Goal: Information Seeking & Learning: Learn about a topic

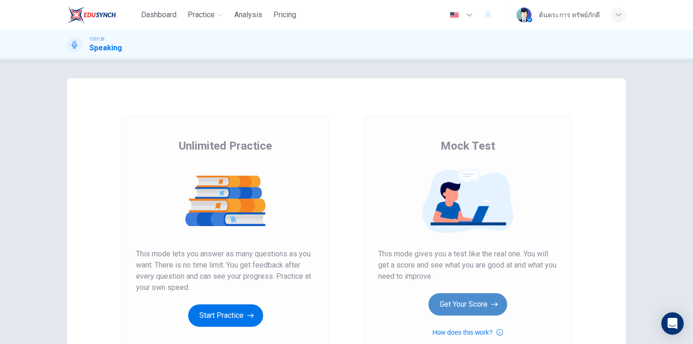
click at [456, 303] on button "Get Your Score" at bounding box center [468, 304] width 79 height 22
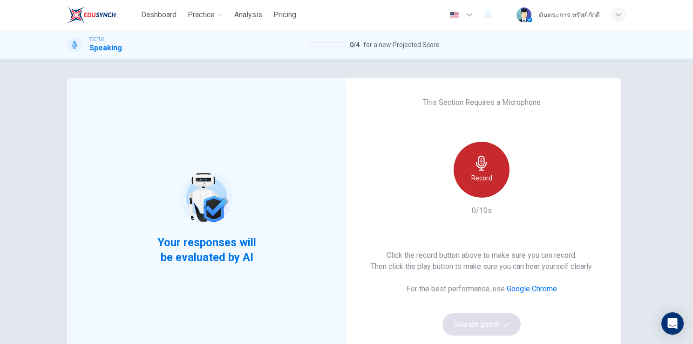
click at [480, 163] on icon "button" at bounding box center [481, 163] width 15 height 15
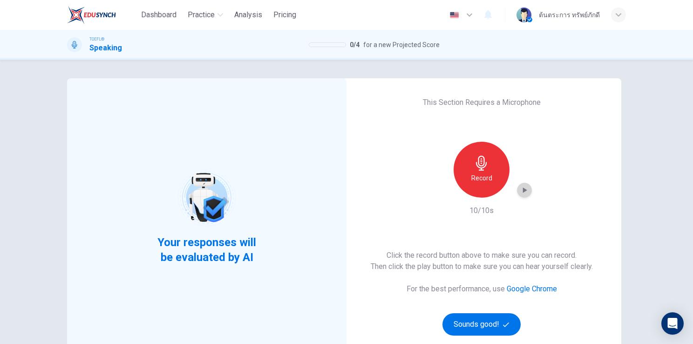
click at [520, 191] on icon "button" at bounding box center [524, 189] width 9 height 9
click at [488, 327] on button "Sounds good!" at bounding box center [482, 324] width 78 height 22
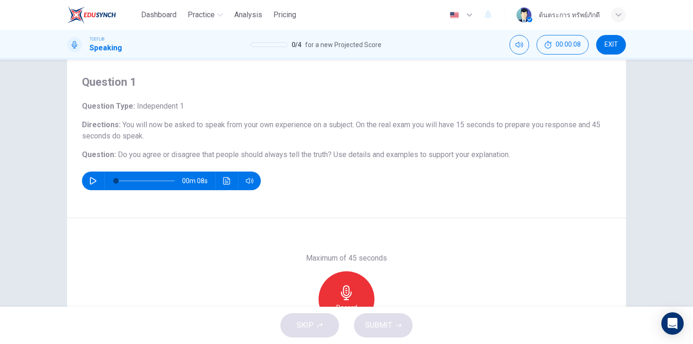
scroll to position [20, 0]
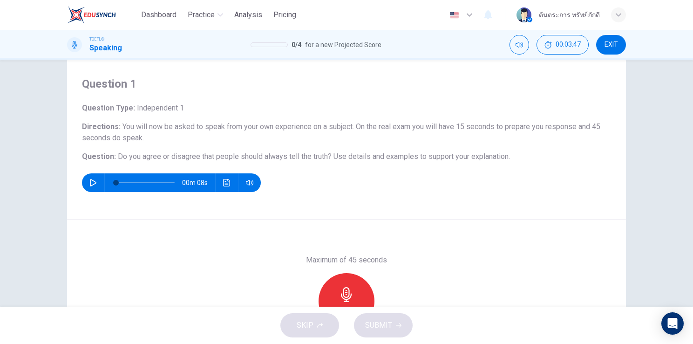
click at [86, 184] on button "button" at bounding box center [93, 182] width 15 height 19
type input "0"
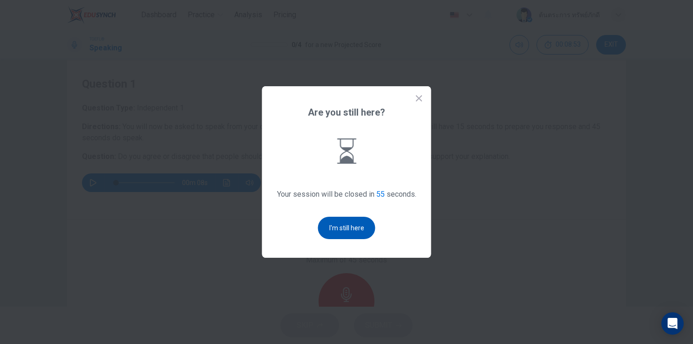
click at [355, 230] on button "I'm still here" at bounding box center [346, 228] width 57 height 22
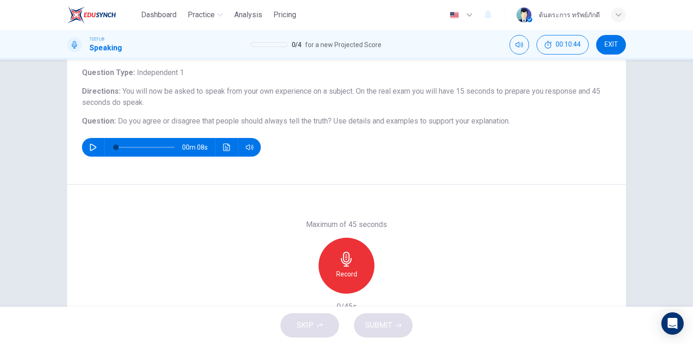
scroll to position [58, 0]
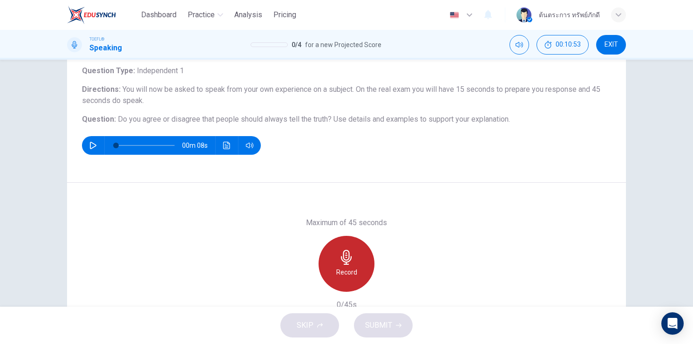
click at [355, 265] on div "Record" at bounding box center [347, 264] width 56 height 56
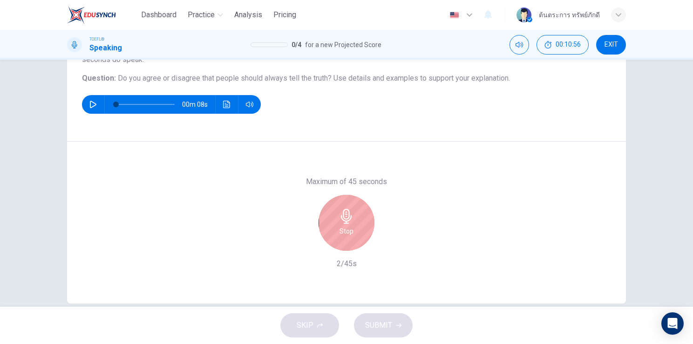
scroll to position [99, 0]
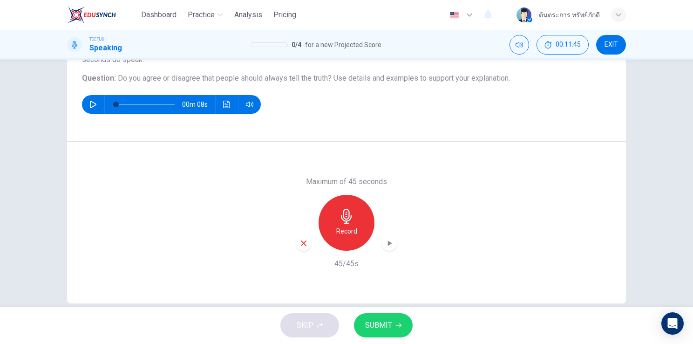
click at [386, 327] on span "SUBMIT" at bounding box center [378, 325] width 27 height 13
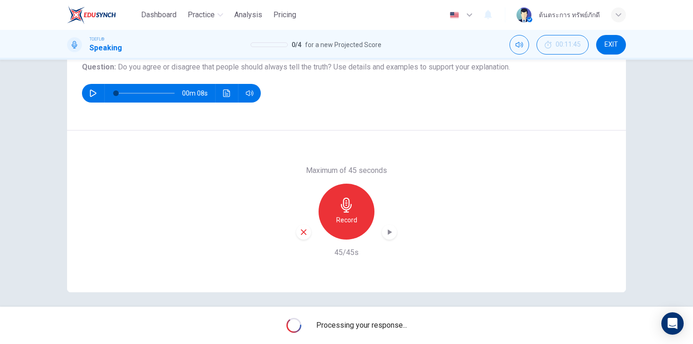
scroll to position [114, 0]
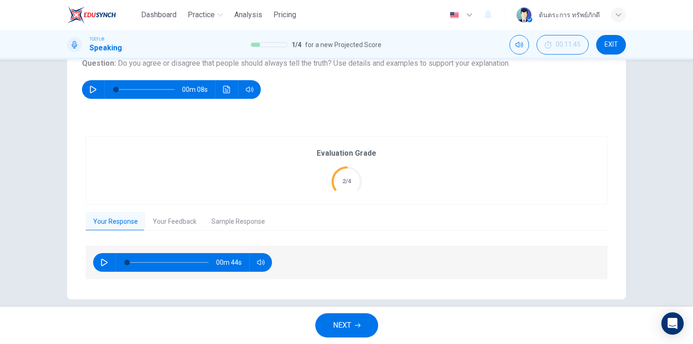
click at [166, 219] on button "Your Feedback" at bounding box center [174, 222] width 59 height 20
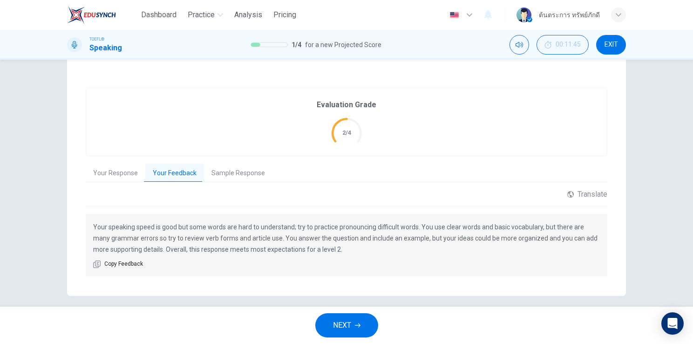
scroll to position [164, 0]
click at [234, 171] on button "Sample Response" at bounding box center [238, 172] width 68 height 20
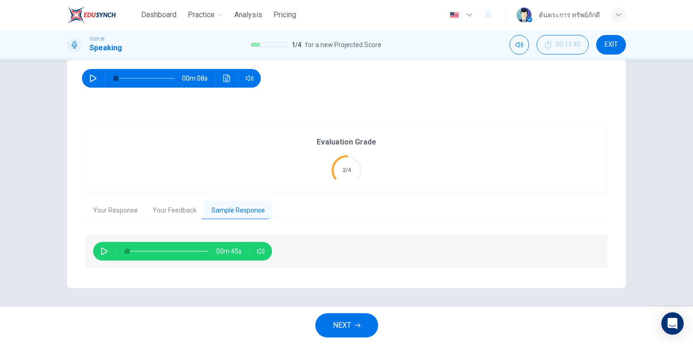
scroll to position [124, 0]
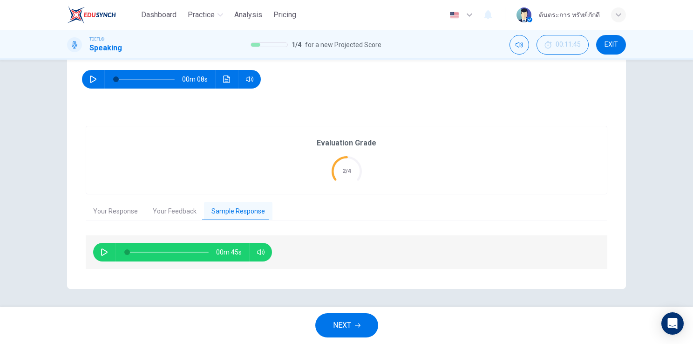
click at [105, 249] on icon "button" at bounding box center [104, 251] width 7 height 7
drag, startPoint x: 142, startPoint y: 253, endPoint x: 114, endPoint y: 258, distance: 28.4
click at [116, 258] on div at bounding box center [166, 252] width 100 height 19
click at [97, 252] on button "button" at bounding box center [104, 252] width 15 height 19
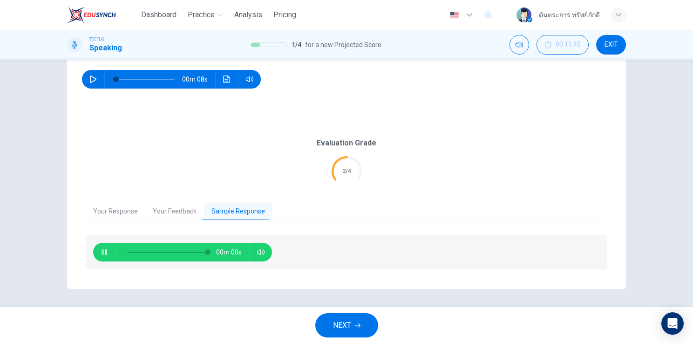
type input "0"
click at [171, 206] on button "Your Feedback" at bounding box center [174, 212] width 59 height 20
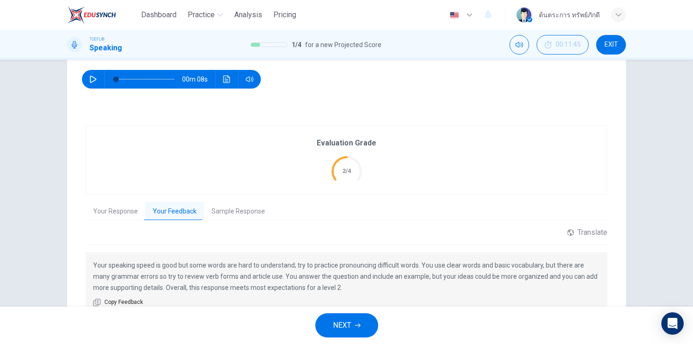
scroll to position [170, 0]
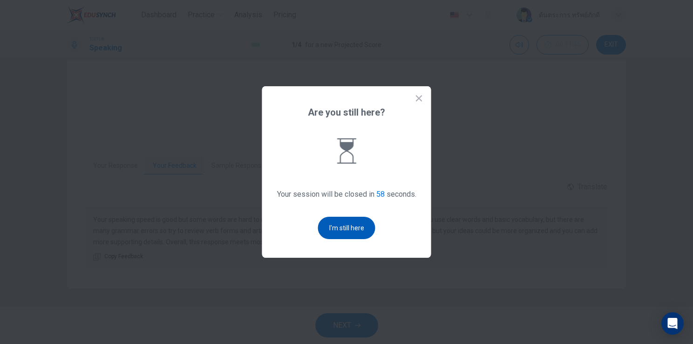
click at [347, 234] on button "I'm still here" at bounding box center [346, 228] width 57 height 22
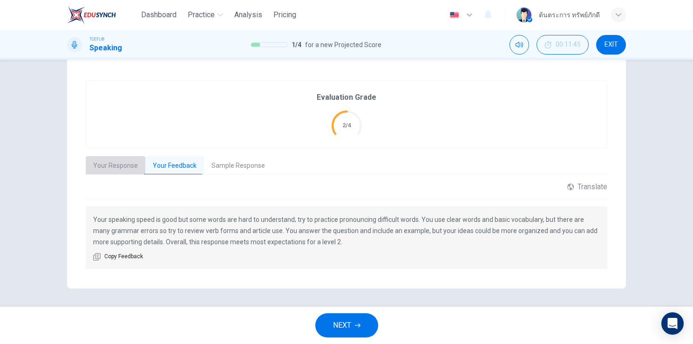
click at [120, 170] on button "Your Response" at bounding box center [116, 166] width 60 height 20
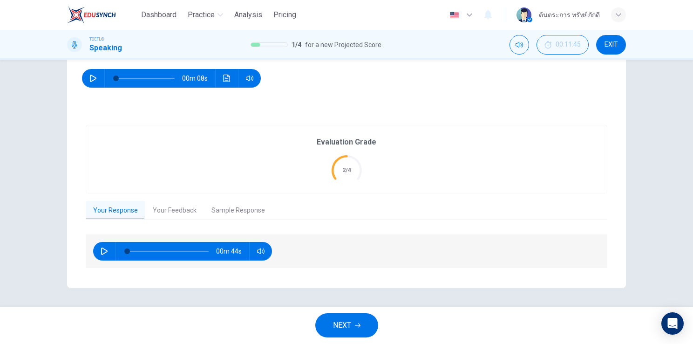
scroll to position [124, 0]
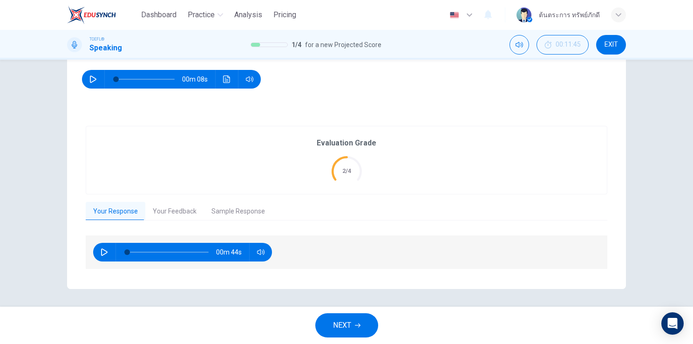
click at [102, 251] on icon "button" at bounding box center [104, 251] width 7 height 7
type input "9"
click at [332, 318] on button "NEXT" at bounding box center [346, 325] width 63 height 24
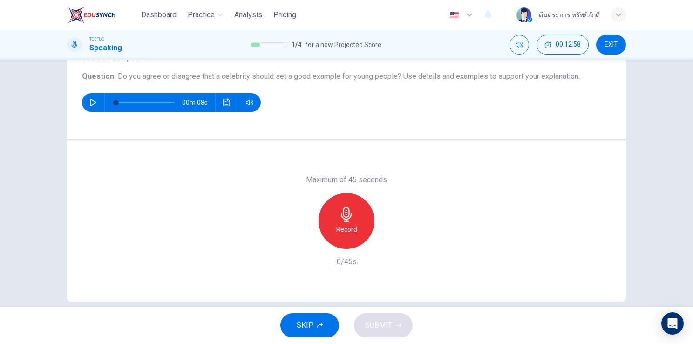
scroll to position [101, 0]
click at [352, 229] on h6 "Record" at bounding box center [346, 229] width 21 height 11
click at [382, 329] on span "SUBMIT" at bounding box center [378, 325] width 27 height 13
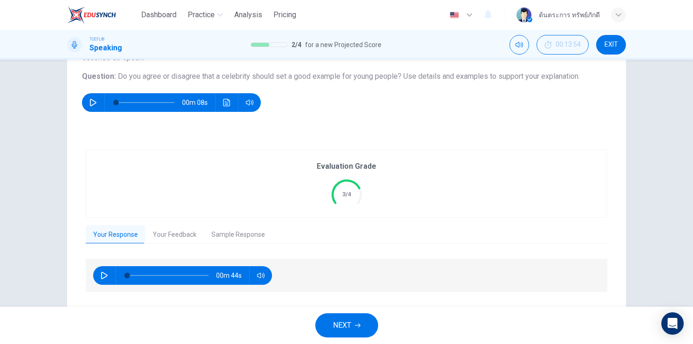
click at [182, 232] on button "Your Feedback" at bounding box center [174, 235] width 59 height 20
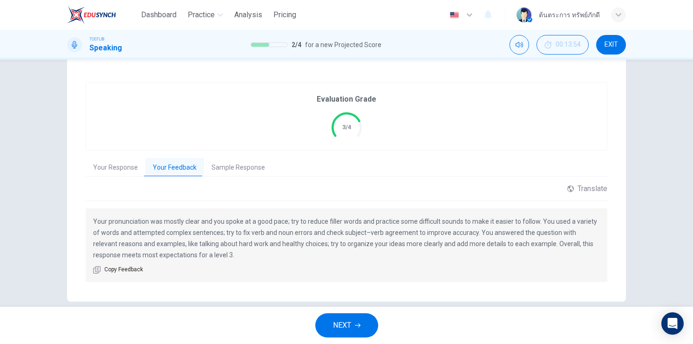
scroll to position [169, 0]
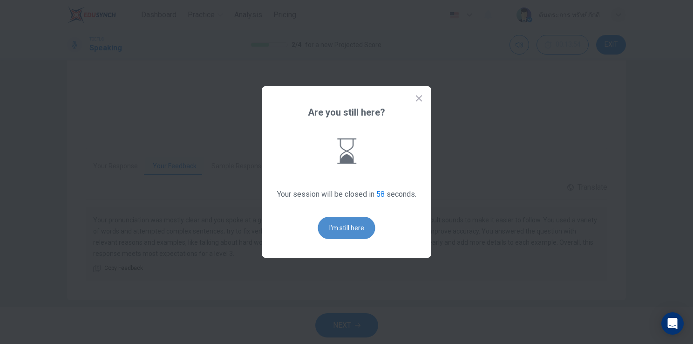
click at [355, 232] on button "I'm still here" at bounding box center [346, 228] width 57 height 22
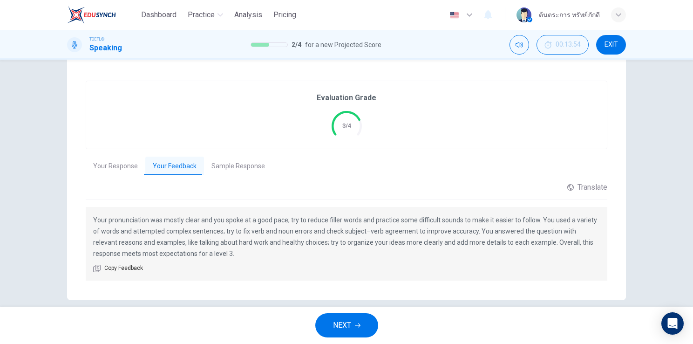
click at [218, 160] on button "Sample Response" at bounding box center [238, 167] width 68 height 20
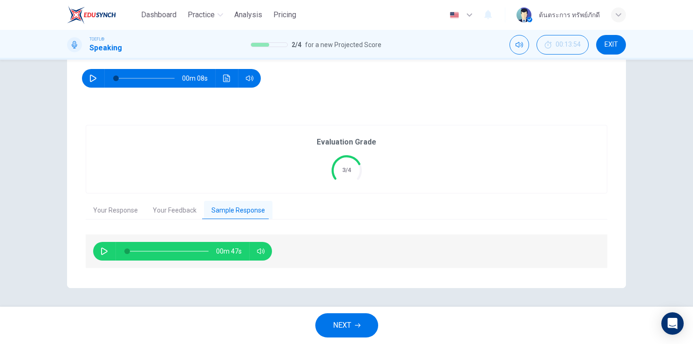
scroll to position [124, 0]
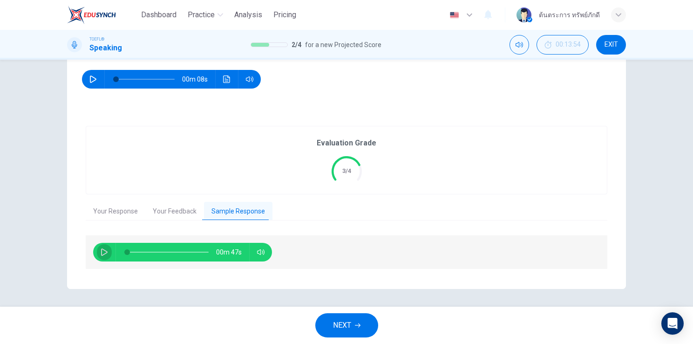
click at [97, 250] on button "button" at bounding box center [104, 252] width 15 height 19
click at [105, 253] on icon "button" at bounding box center [104, 251] width 7 height 7
type input "2"
click at [348, 327] on span "NEXT" at bounding box center [342, 325] width 18 height 13
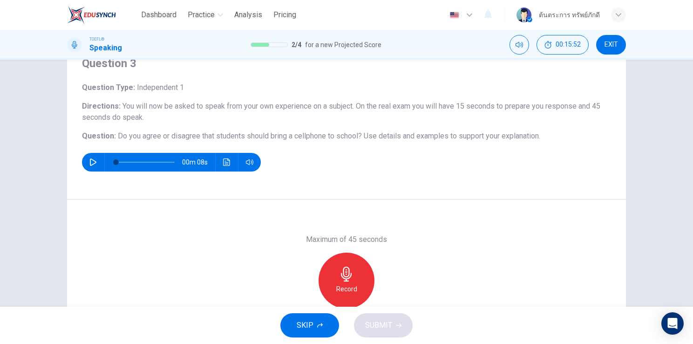
scroll to position [42, 0]
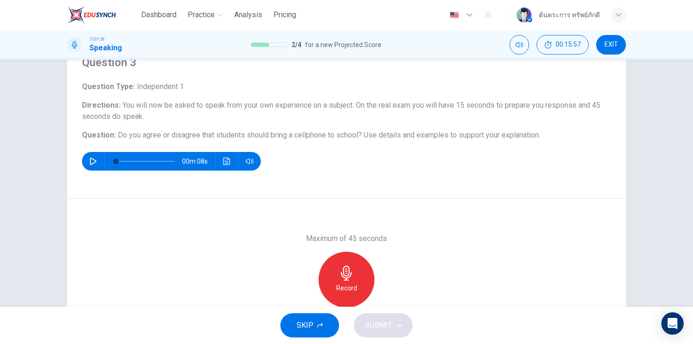
click at [353, 295] on div "Record" at bounding box center [347, 280] width 56 height 56
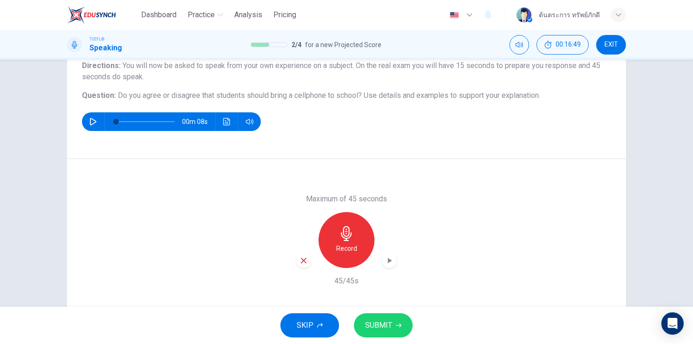
scroll to position [82, 0]
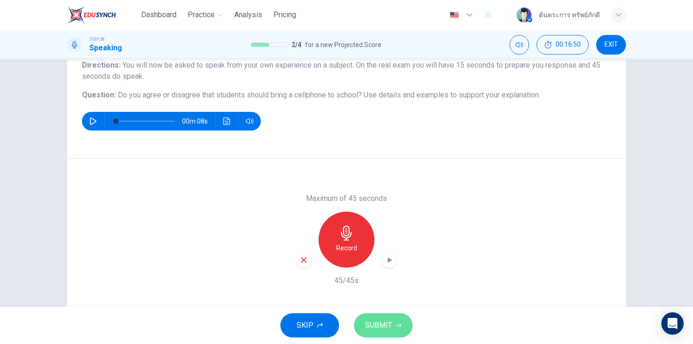
click at [389, 320] on span "SUBMIT" at bounding box center [378, 325] width 27 height 13
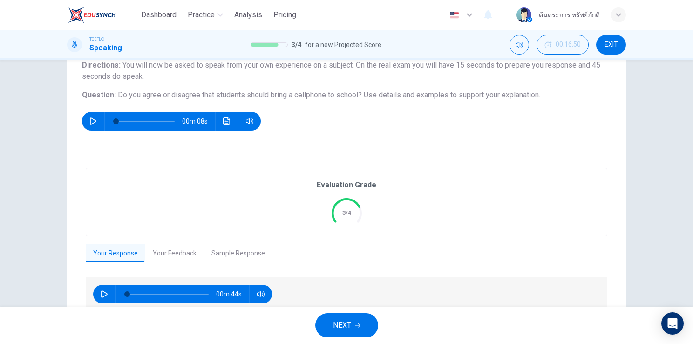
scroll to position [124, 0]
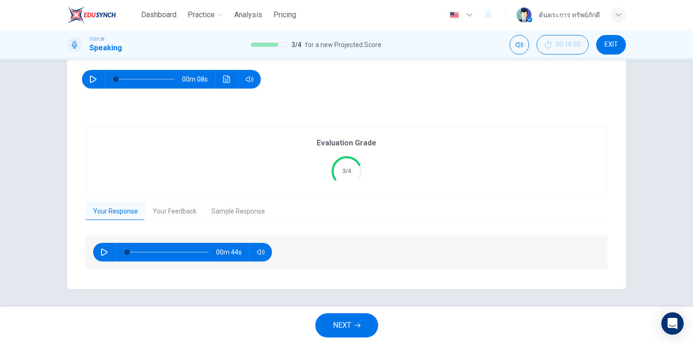
click at [175, 210] on button "Your Feedback" at bounding box center [174, 212] width 59 height 20
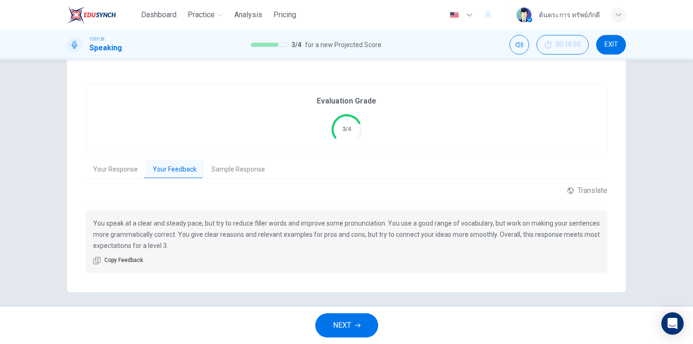
scroll to position [170, 0]
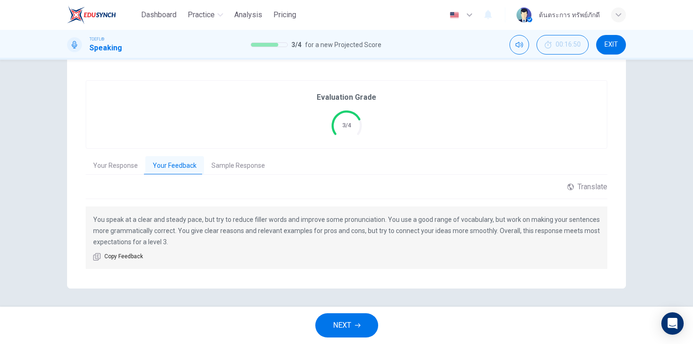
click at [222, 163] on button "Sample Response" at bounding box center [238, 166] width 68 height 20
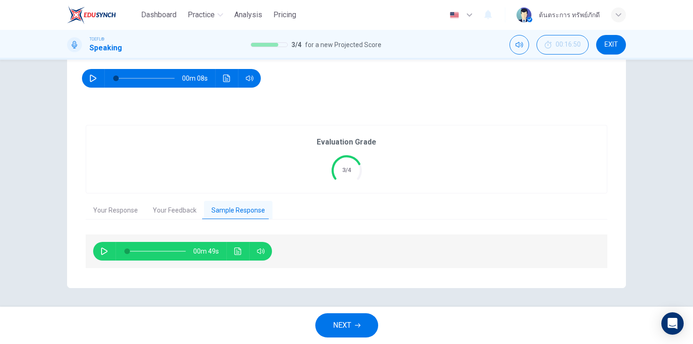
scroll to position [124, 0]
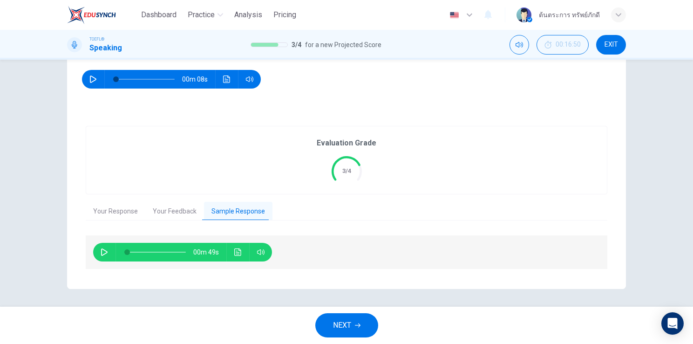
click at [101, 252] on icon "button" at bounding box center [104, 251] width 7 height 7
type input "0"
click at [335, 331] on span "NEXT" at bounding box center [342, 325] width 18 height 13
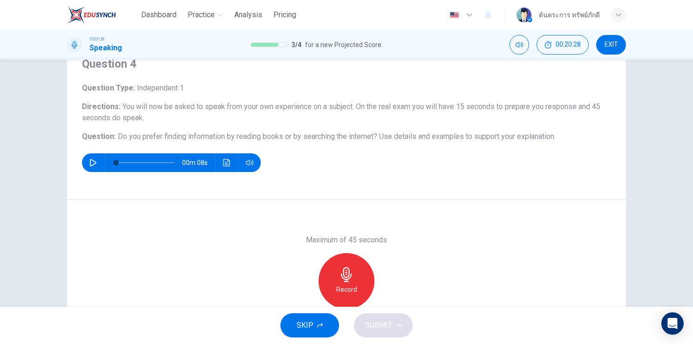
scroll to position [41, 0]
click at [345, 287] on h6 "Record" at bounding box center [346, 288] width 21 height 11
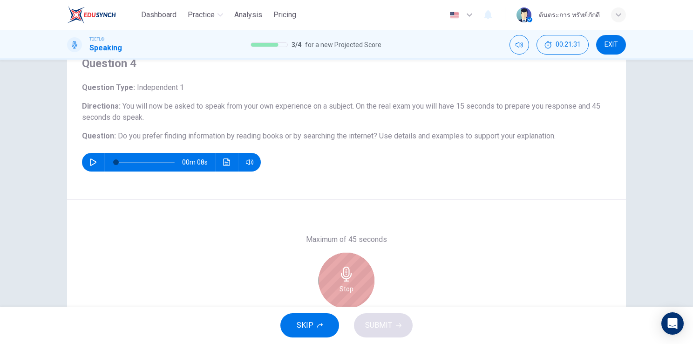
click at [354, 288] on div "Stop" at bounding box center [347, 281] width 56 height 56
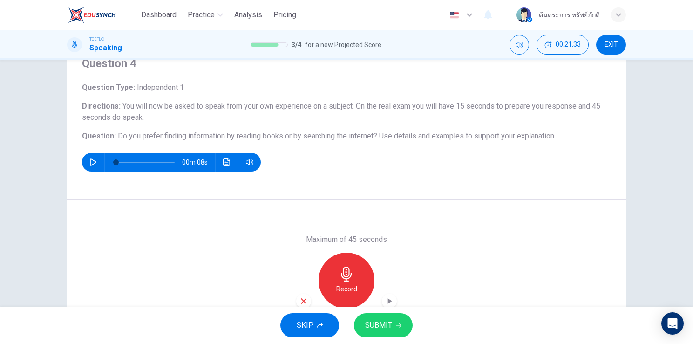
click at [389, 322] on span "SUBMIT" at bounding box center [378, 325] width 27 height 13
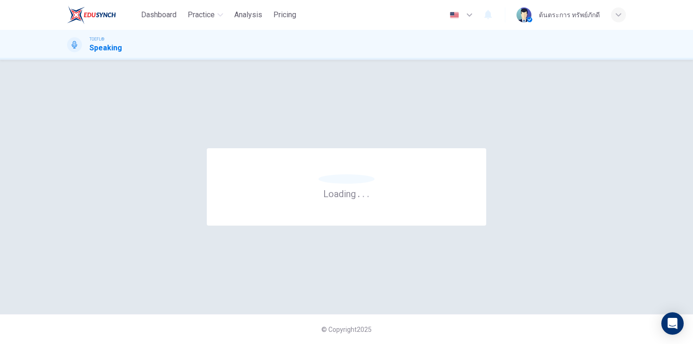
scroll to position [0, 0]
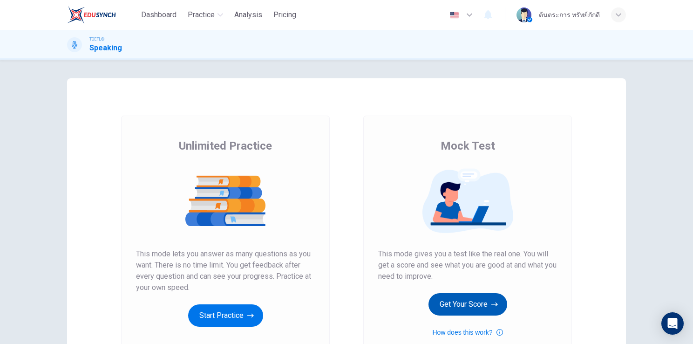
click at [455, 309] on button "Get Your Score" at bounding box center [468, 304] width 79 height 22
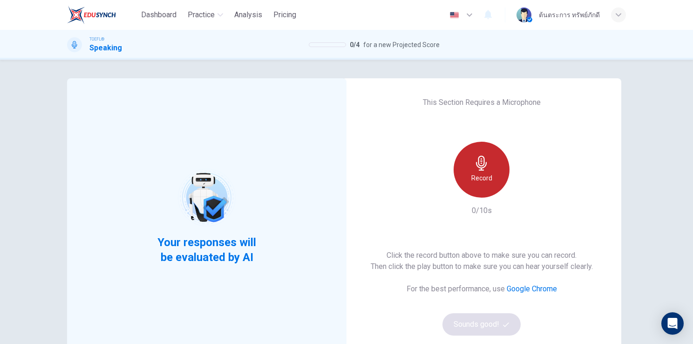
click at [492, 175] on div "Record" at bounding box center [482, 170] width 56 height 56
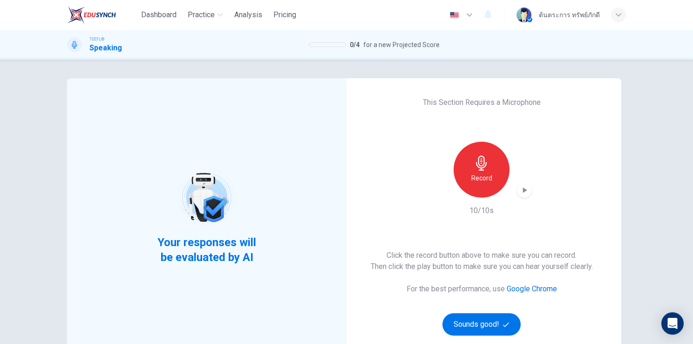
click at [524, 195] on div "button" at bounding box center [524, 190] width 15 height 15
click at [497, 325] on button "Sounds good!" at bounding box center [482, 324] width 78 height 22
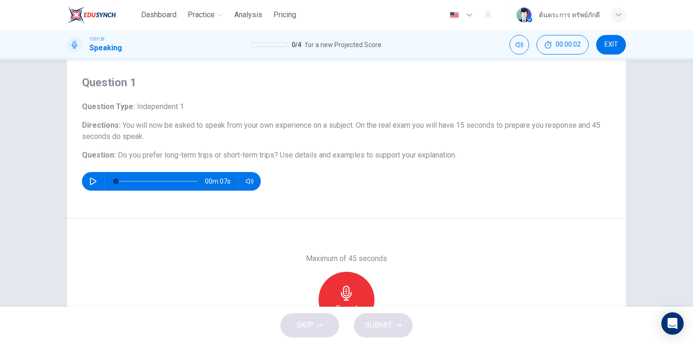
scroll to position [26, 0]
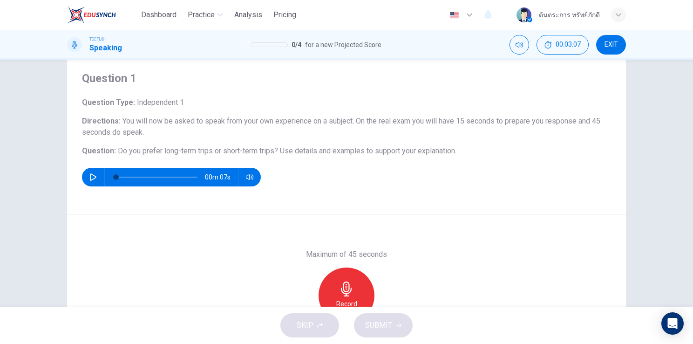
click at [355, 294] on div "Record" at bounding box center [347, 295] width 56 height 56
click at [386, 324] on span "SUBMIT" at bounding box center [378, 325] width 27 height 13
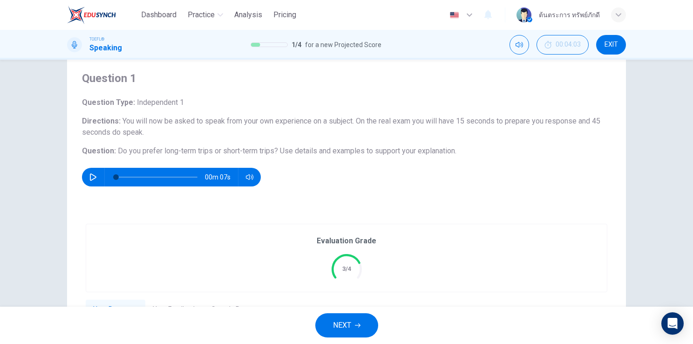
scroll to position [124, 0]
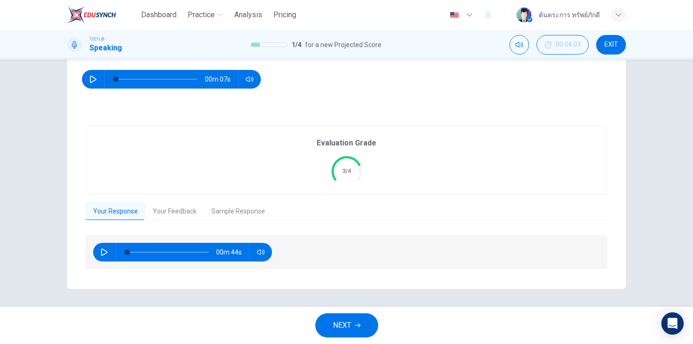
click at [163, 214] on button "Your Feedback" at bounding box center [174, 212] width 59 height 20
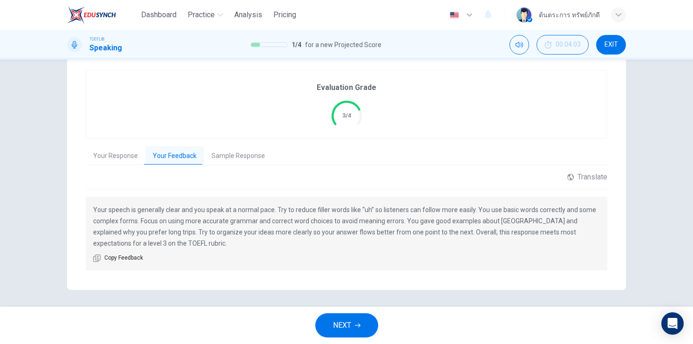
scroll to position [180, 0]
click at [247, 158] on button "Sample Response" at bounding box center [238, 156] width 68 height 20
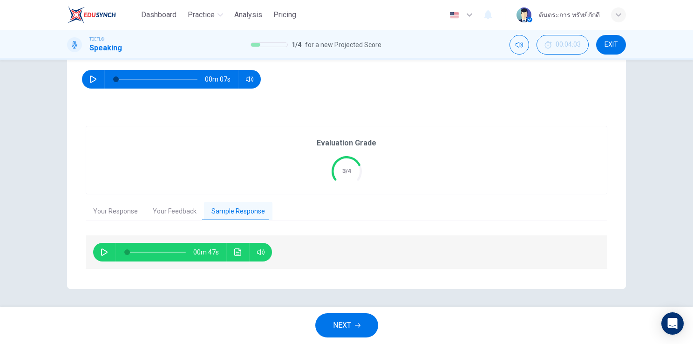
click at [101, 252] on icon "button" at bounding box center [104, 251] width 7 height 7
type input "0"
click at [345, 322] on span "NEXT" at bounding box center [342, 325] width 18 height 13
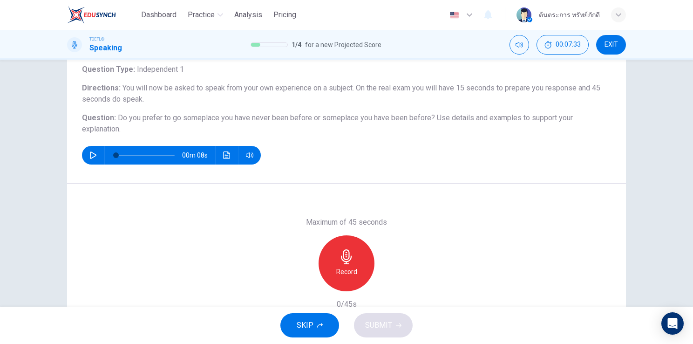
scroll to position [60, 0]
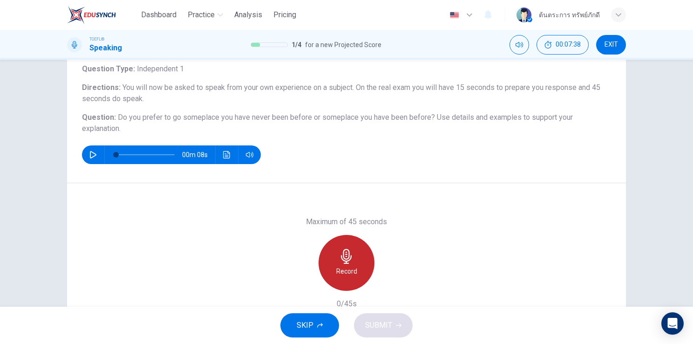
click at [343, 266] on h6 "Record" at bounding box center [346, 271] width 21 height 11
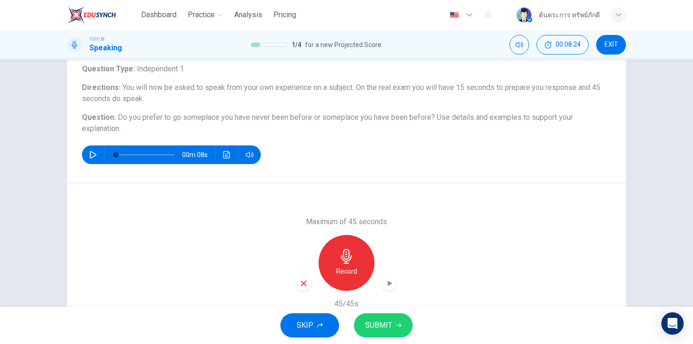
click at [350, 270] on h6 "Record" at bounding box center [346, 271] width 21 height 11
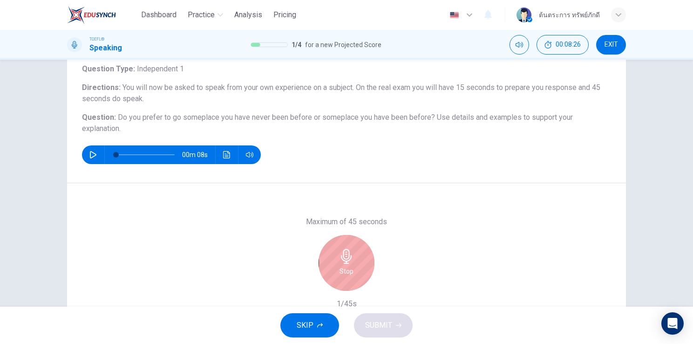
click at [350, 270] on h6 "Stop" at bounding box center [347, 271] width 14 height 11
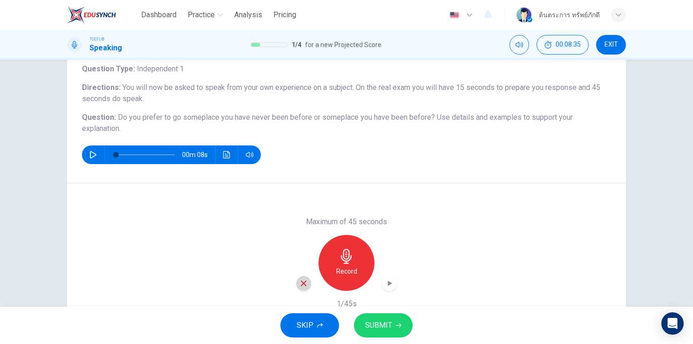
click at [301, 284] on icon "button" at bounding box center [304, 283] width 6 height 6
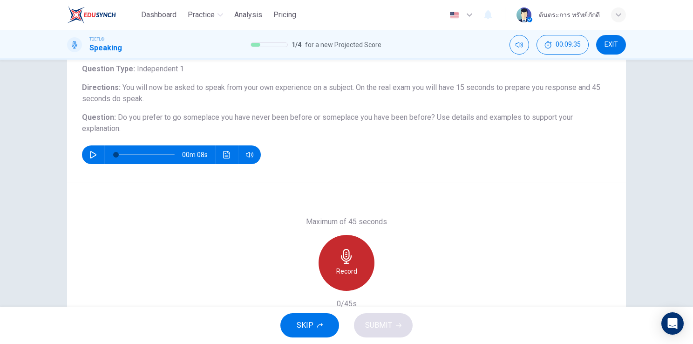
click at [343, 272] on h6 "Record" at bounding box center [346, 271] width 21 height 11
click at [343, 272] on h6 "Stop" at bounding box center [347, 271] width 14 height 11
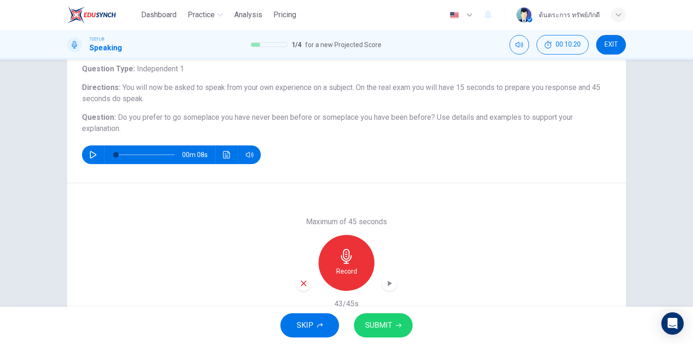
click at [394, 327] on button "SUBMIT" at bounding box center [383, 325] width 59 height 24
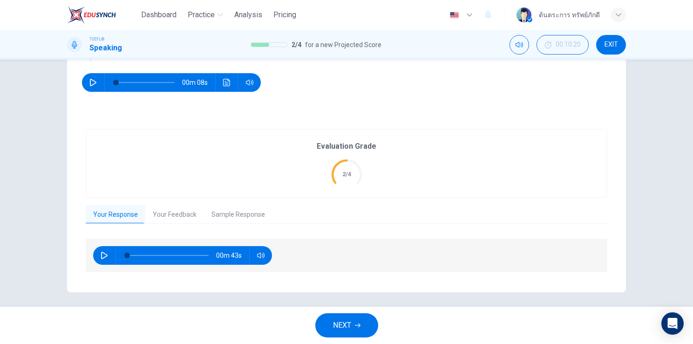
scroll to position [133, 0]
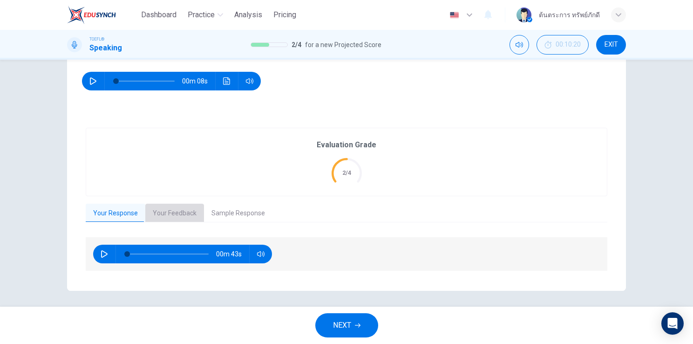
click at [174, 213] on button "Your Feedback" at bounding box center [174, 214] width 59 height 20
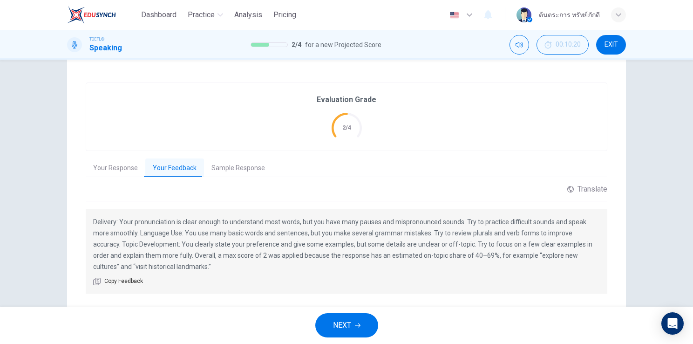
scroll to position [179, 0]
click at [349, 328] on span "NEXT" at bounding box center [342, 325] width 18 height 13
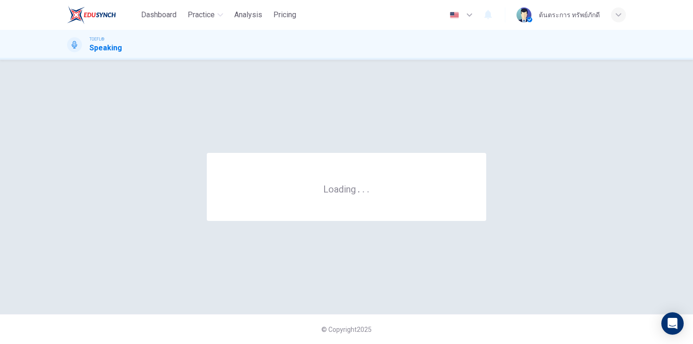
scroll to position [0, 0]
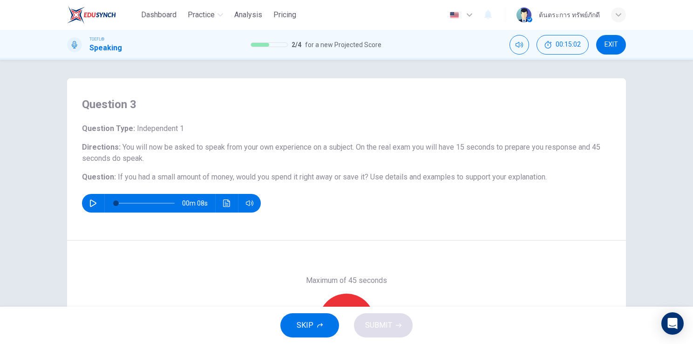
click at [302, 265] on div "Maximum of 45 seconds Record 0/45s" at bounding box center [346, 321] width 559 height 162
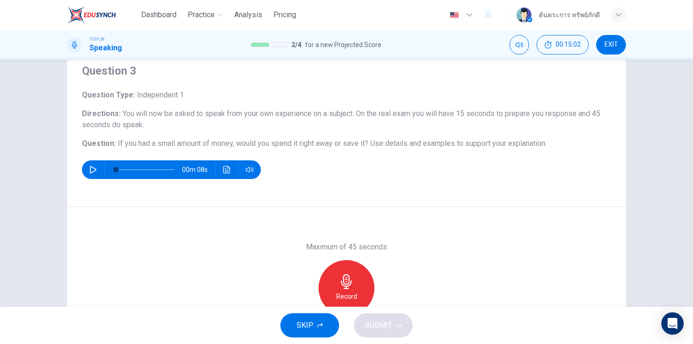
scroll to position [35, 0]
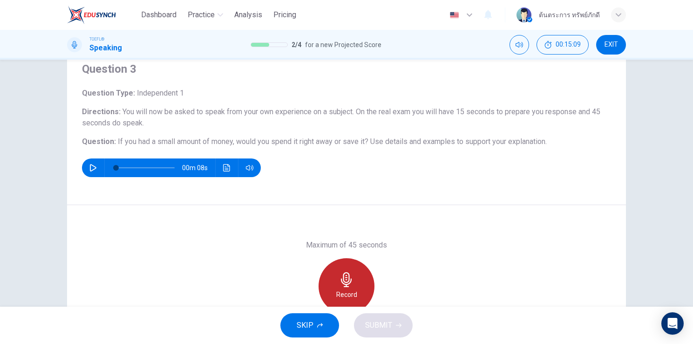
click at [348, 291] on h6 "Record" at bounding box center [346, 294] width 21 height 11
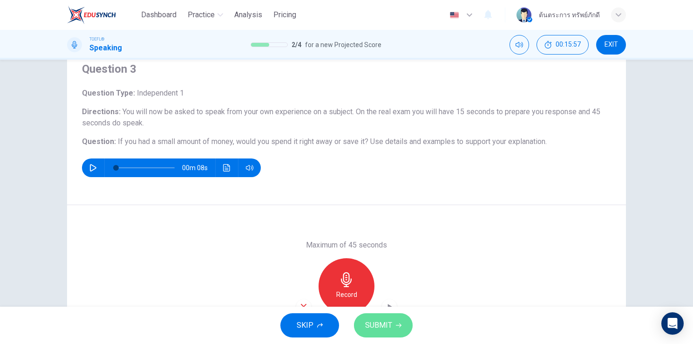
click at [380, 326] on span "SUBMIT" at bounding box center [378, 325] width 27 height 13
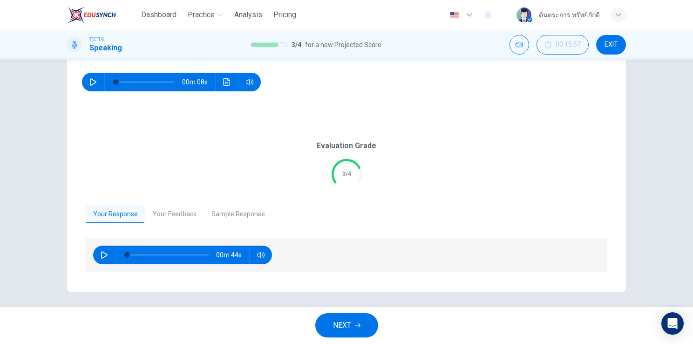
scroll to position [121, 0]
click at [168, 215] on button "Your Feedback" at bounding box center [174, 215] width 59 height 20
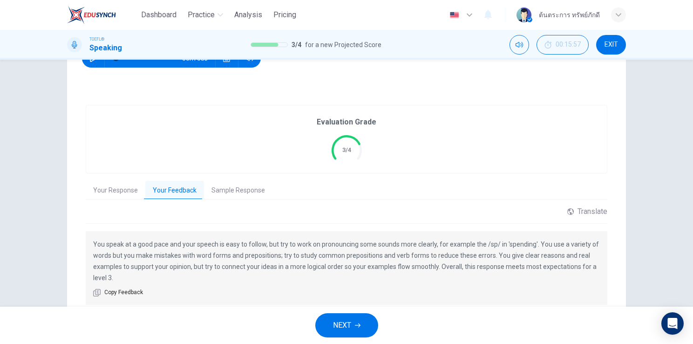
scroll to position [158, 0]
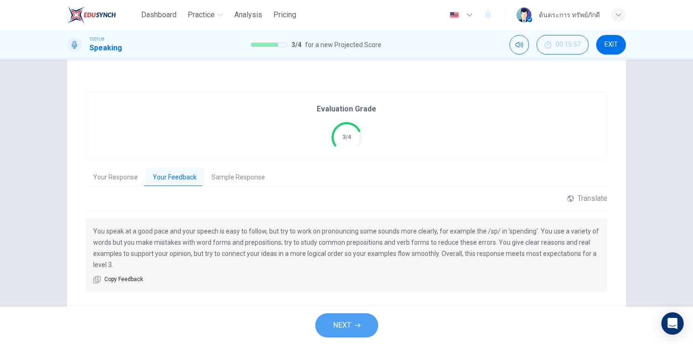
click at [356, 326] on icon "button" at bounding box center [358, 325] width 6 height 6
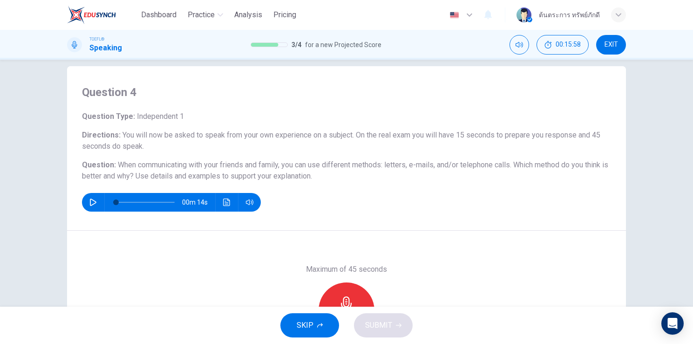
scroll to position [13, 0]
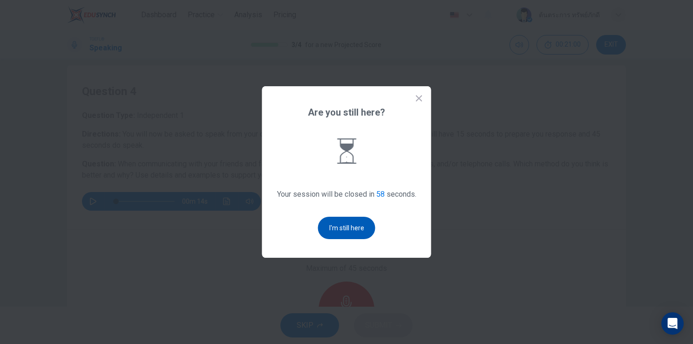
click at [339, 225] on button "I'm still here" at bounding box center [346, 228] width 57 height 22
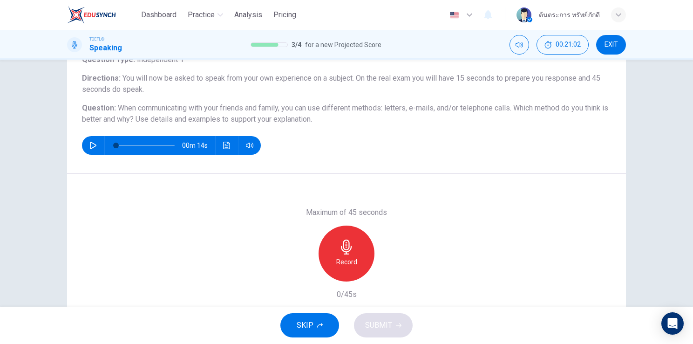
scroll to position [75, 0]
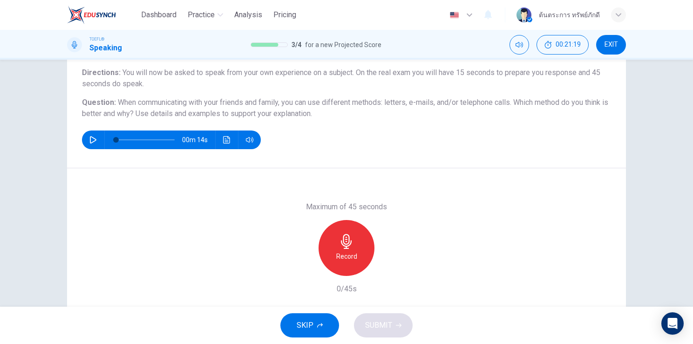
click at [345, 252] on h6 "Record" at bounding box center [346, 256] width 21 height 11
click at [373, 319] on span "SUBMIT" at bounding box center [378, 325] width 27 height 13
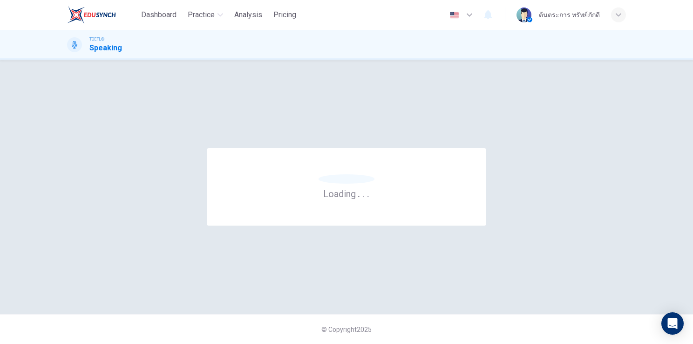
scroll to position [0, 0]
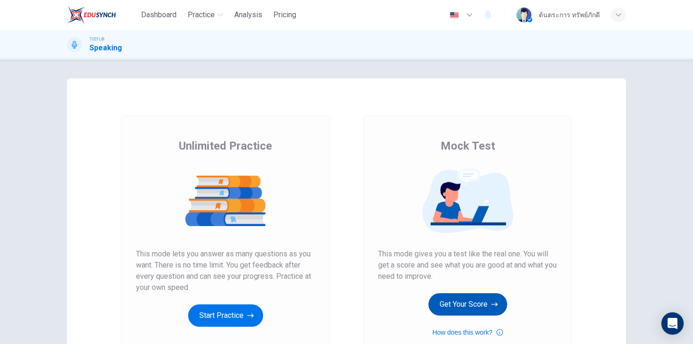
click at [468, 297] on button "Get Your Score" at bounding box center [468, 304] width 79 height 22
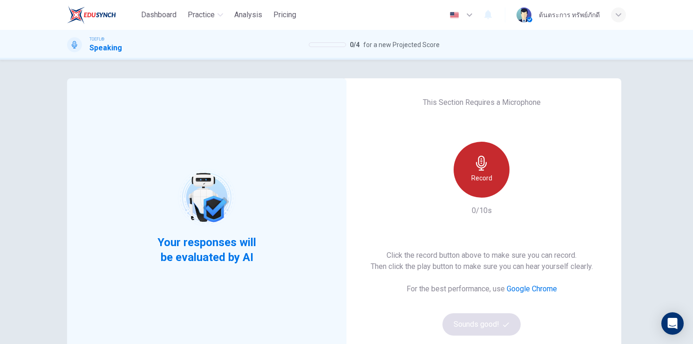
click at [484, 180] on h6 "Record" at bounding box center [481, 177] width 21 height 11
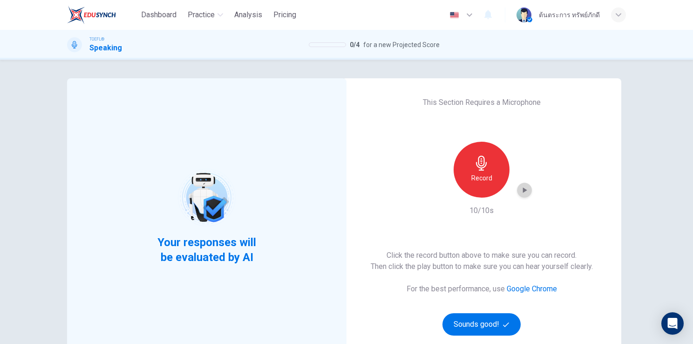
click at [527, 191] on div "button" at bounding box center [524, 190] width 15 height 15
click at [482, 324] on button "Sounds good!" at bounding box center [482, 324] width 78 height 22
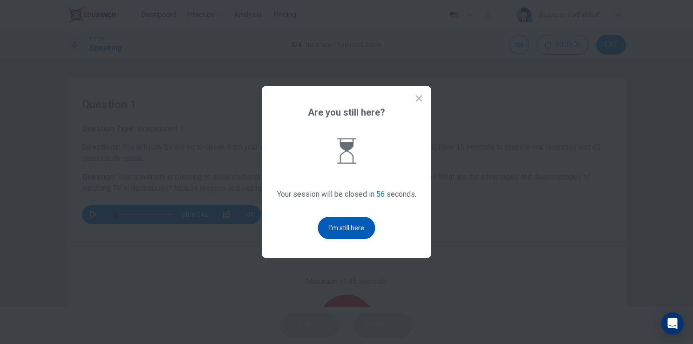
click at [352, 228] on button "I'm still here" at bounding box center [346, 228] width 57 height 22
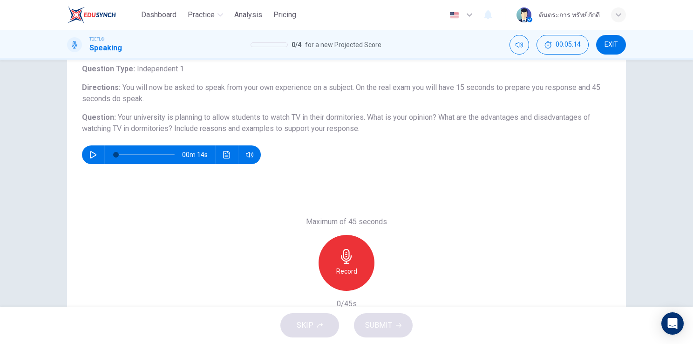
scroll to position [61, 0]
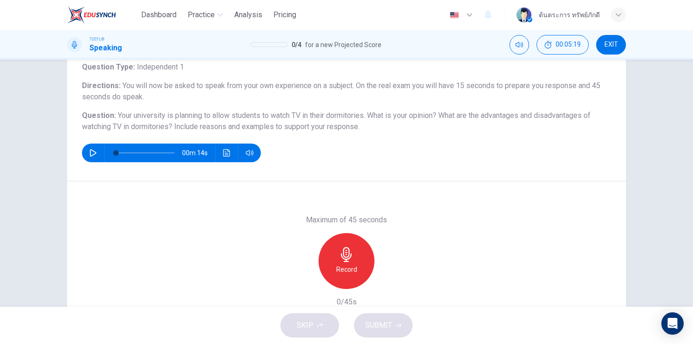
click at [349, 272] on h6 "Record" at bounding box center [346, 269] width 21 height 11
click at [373, 321] on span "SUBMIT" at bounding box center [378, 325] width 27 height 13
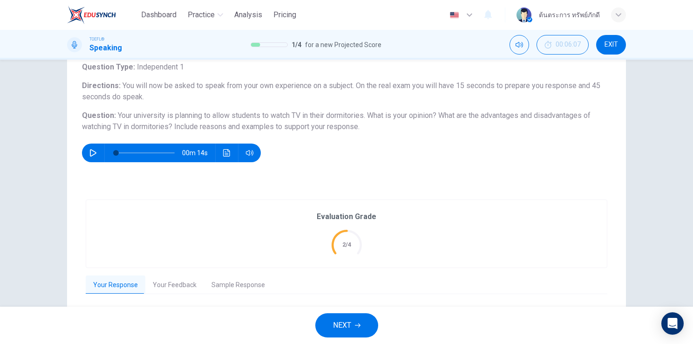
scroll to position [135, 0]
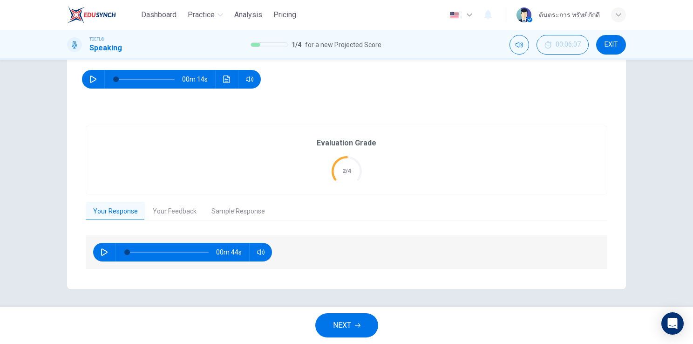
click at [173, 210] on button "Your Feedback" at bounding box center [174, 212] width 59 height 20
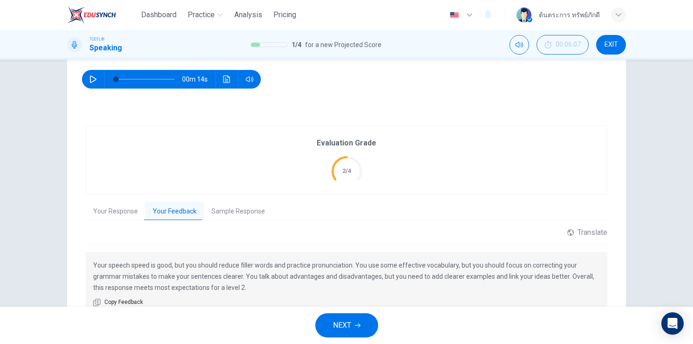
scroll to position [181, 0]
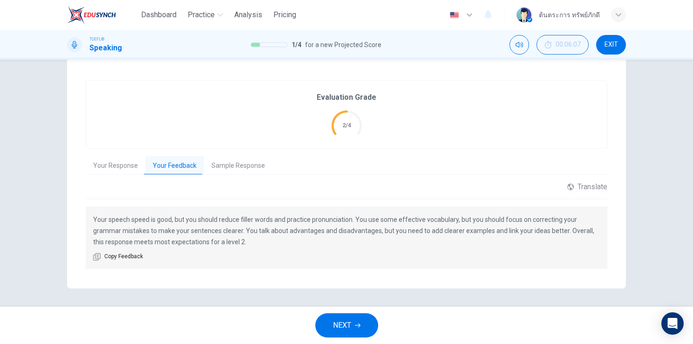
click at [346, 325] on span "NEXT" at bounding box center [342, 325] width 18 height 13
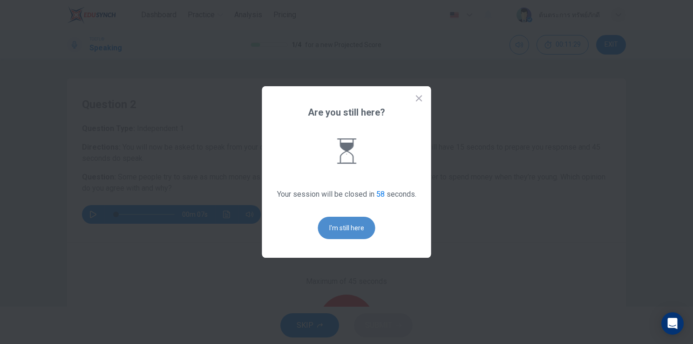
click at [362, 232] on button "I'm still here" at bounding box center [346, 228] width 57 height 22
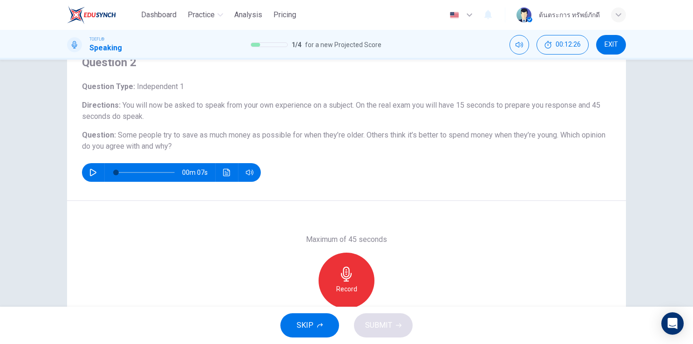
scroll to position [43, 0]
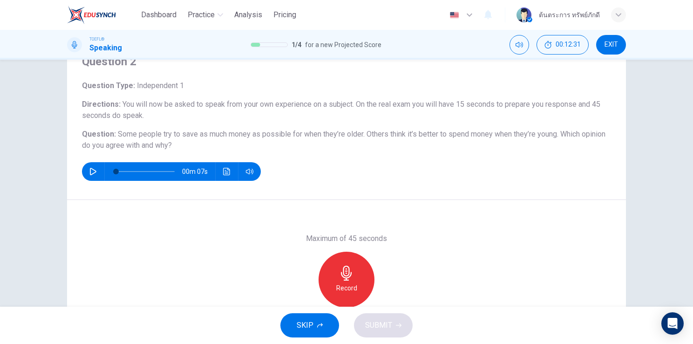
click at [347, 279] on icon "button" at bounding box center [346, 273] width 15 height 15
click at [384, 327] on span "SUBMIT" at bounding box center [378, 325] width 27 height 13
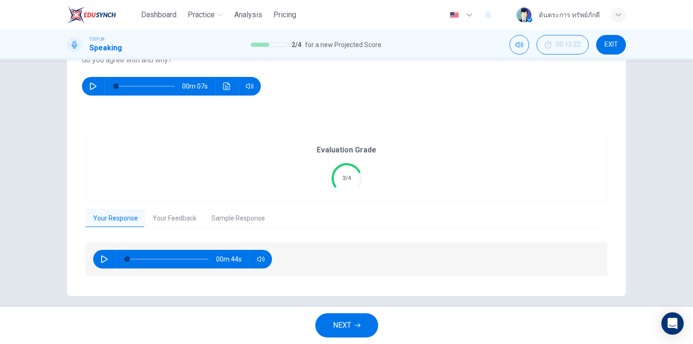
scroll to position [135, 0]
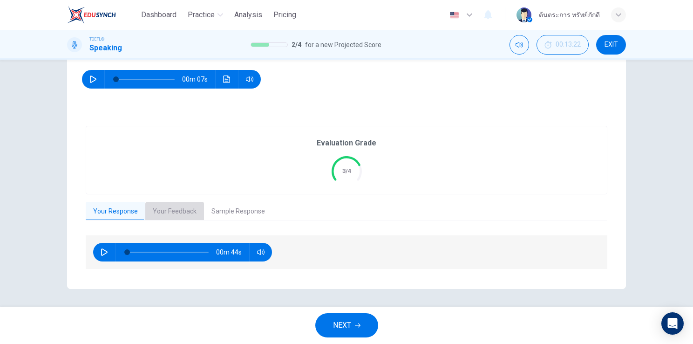
click at [174, 208] on button "Your Feedback" at bounding box center [174, 212] width 59 height 20
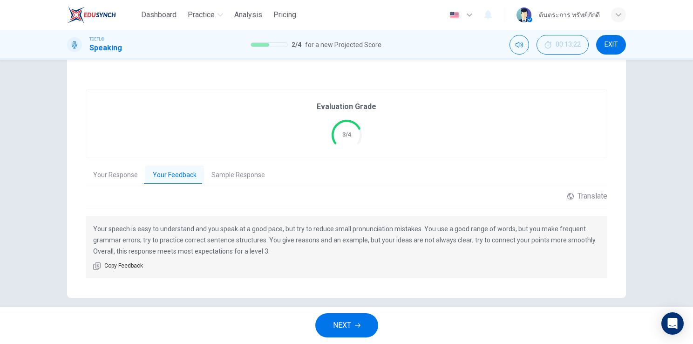
scroll to position [172, 0]
click at [245, 175] on button "Sample Response" at bounding box center [238, 175] width 68 height 20
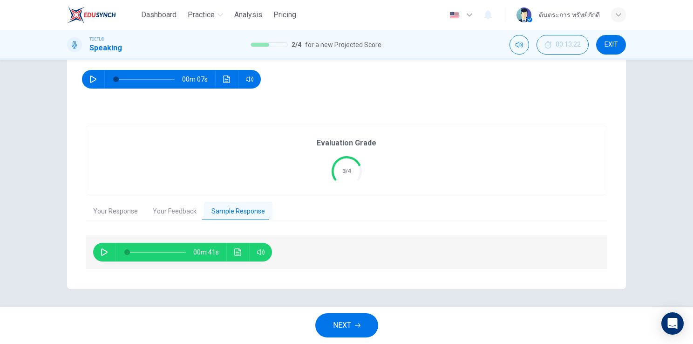
click at [96, 243] on div "00m 41s" at bounding box center [182, 252] width 179 height 19
click at [97, 247] on button "button" at bounding box center [104, 252] width 15 height 19
type input "0"
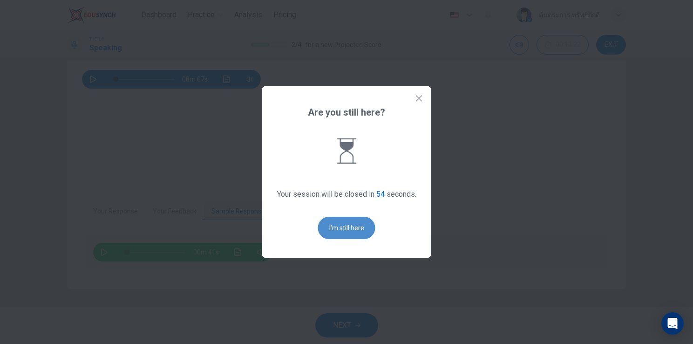
click at [363, 231] on button "I'm still here" at bounding box center [346, 228] width 57 height 22
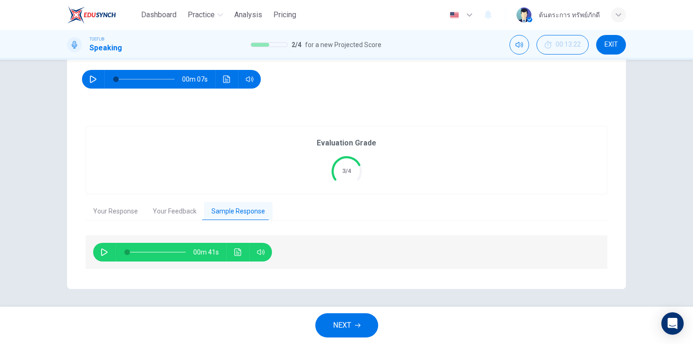
click at [609, 50] on button "EXIT" at bounding box center [611, 45] width 30 height 20
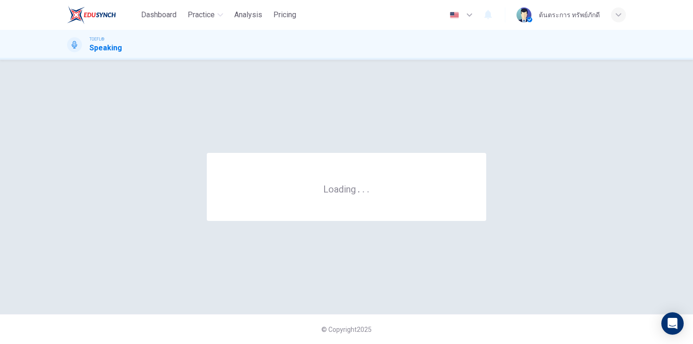
scroll to position [0, 0]
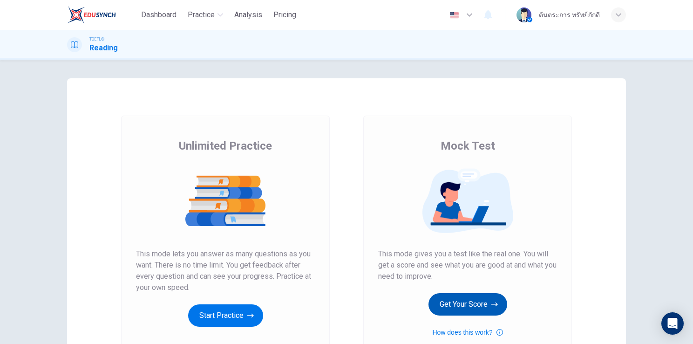
click at [463, 301] on button "Get Your Score" at bounding box center [468, 304] width 79 height 22
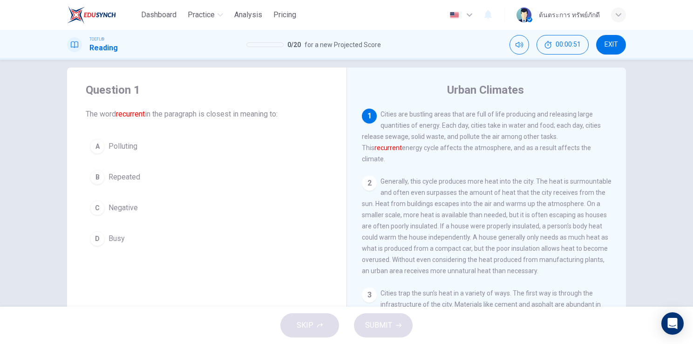
scroll to position [10, 0]
click at [132, 208] on span "Negative" at bounding box center [123, 208] width 29 height 11
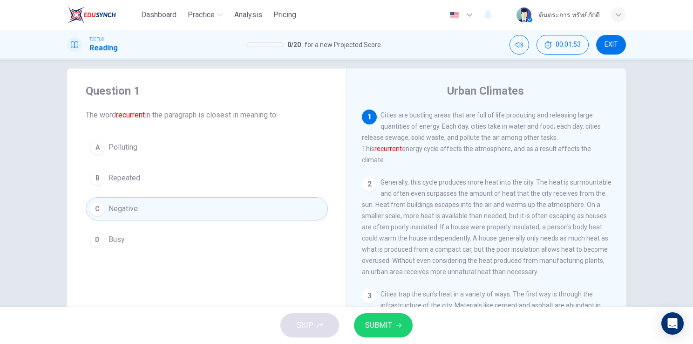
click at [396, 324] on icon "button" at bounding box center [399, 325] width 6 height 6
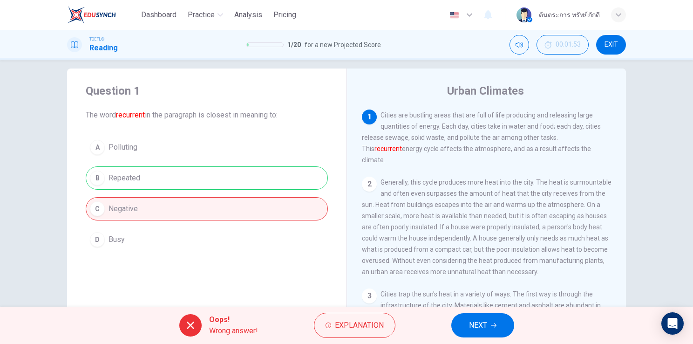
click at [476, 323] on span "NEXT" at bounding box center [478, 325] width 18 height 13
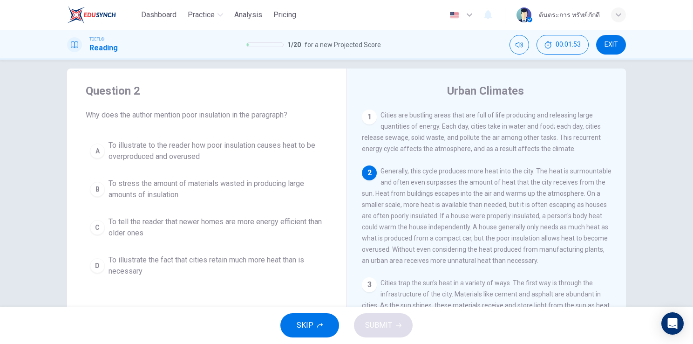
scroll to position [57, 0]
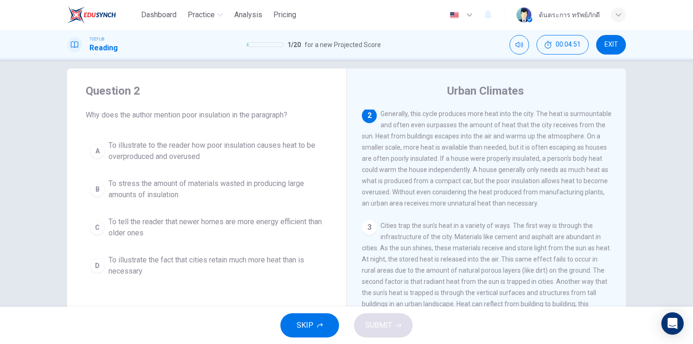
click at [246, 272] on span "To illustrate the fact that cities retain much more heat than is necessary" at bounding box center [216, 265] width 215 height 22
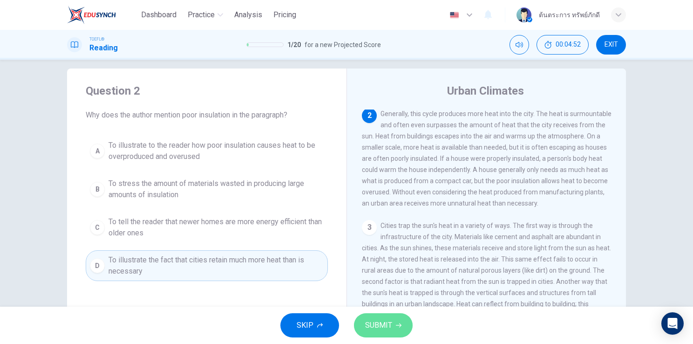
click at [379, 315] on button "SUBMIT" at bounding box center [383, 325] width 59 height 24
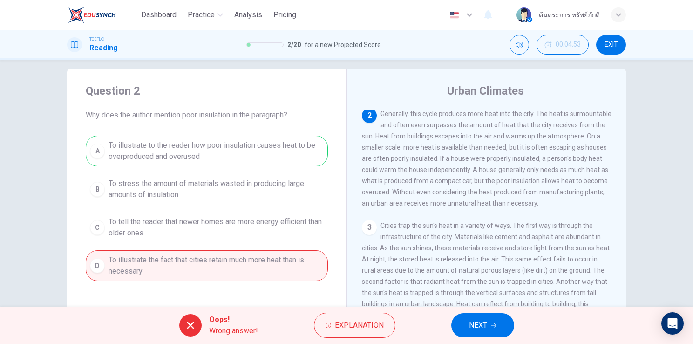
click at [468, 332] on button "NEXT" at bounding box center [482, 325] width 63 height 24
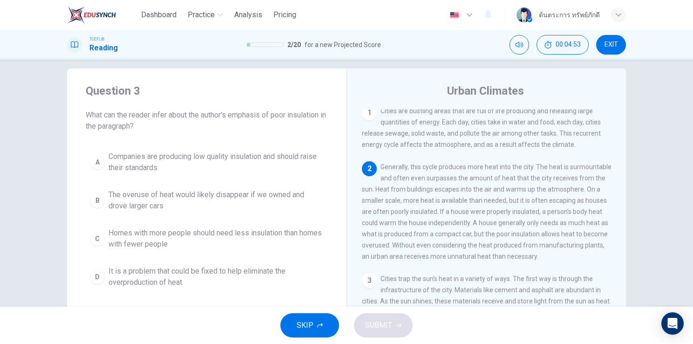
scroll to position [0, 0]
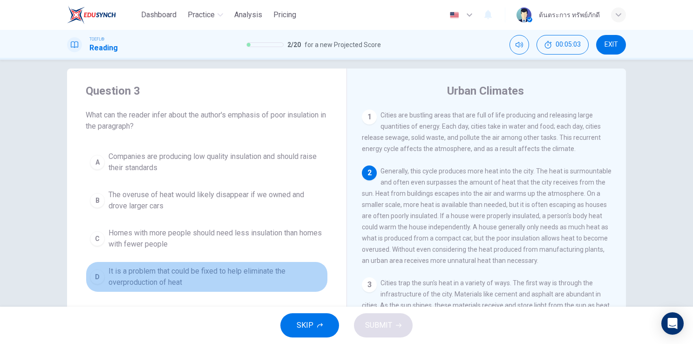
click at [245, 277] on span "It is a problem that could be fixed to help eliminate the overproduction of heat" at bounding box center [216, 277] width 215 height 22
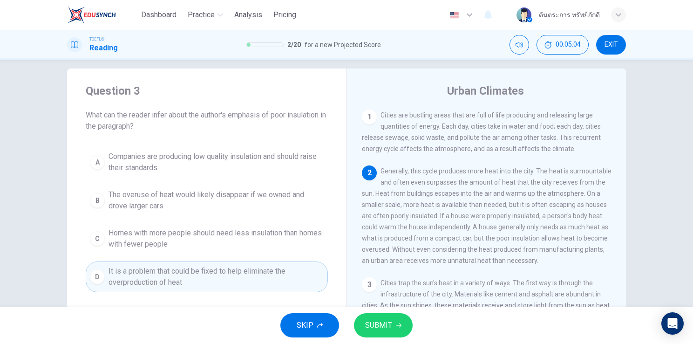
click at [372, 309] on div "SKIP SUBMIT" at bounding box center [346, 325] width 693 height 37
click at [374, 314] on button "SUBMIT" at bounding box center [383, 325] width 59 height 24
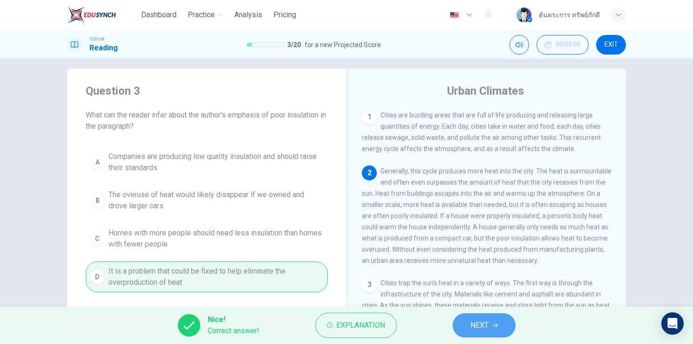
click at [475, 320] on span "NEXT" at bounding box center [480, 325] width 18 height 13
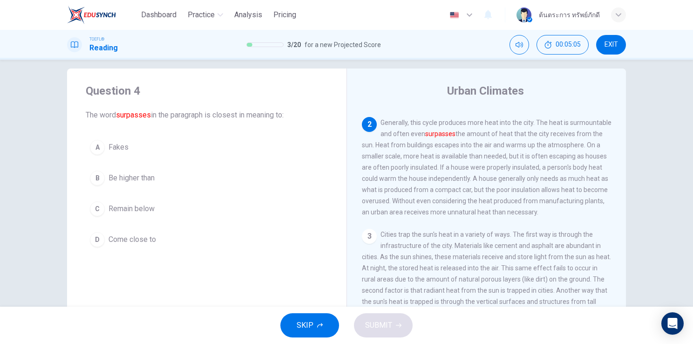
scroll to position [57, 0]
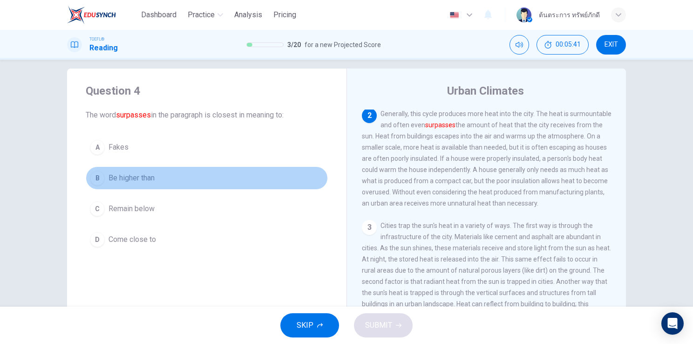
click at [157, 178] on button "B Be higher than" at bounding box center [207, 177] width 242 height 23
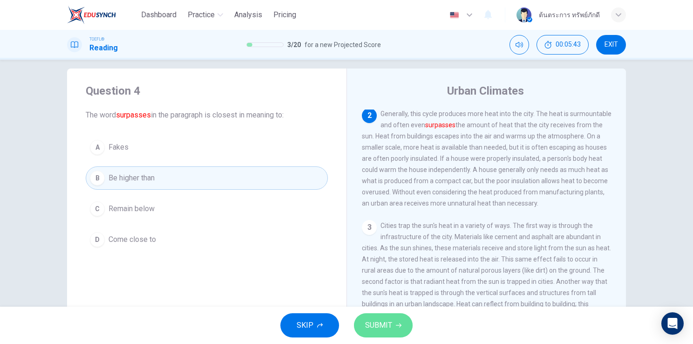
click at [396, 326] on icon "button" at bounding box center [399, 325] width 6 height 6
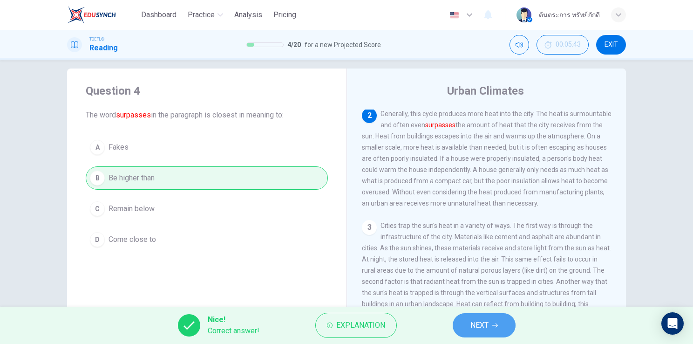
click at [490, 325] on button "NEXT" at bounding box center [484, 325] width 63 height 24
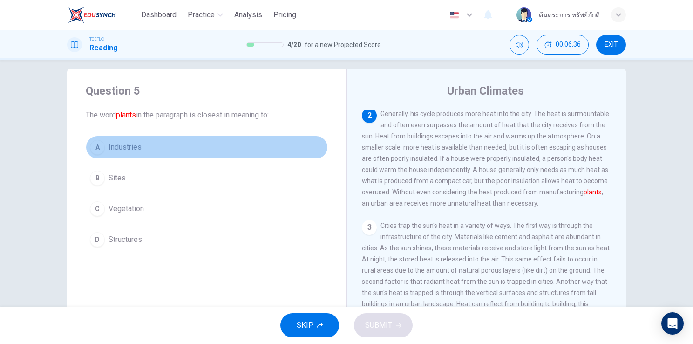
click at [136, 150] on span "Industries" at bounding box center [125, 147] width 33 height 11
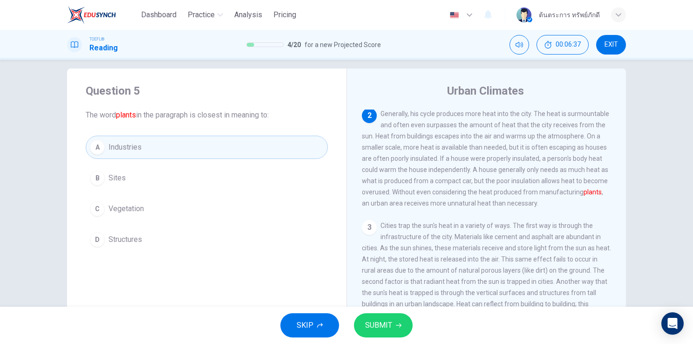
click at [374, 319] on span "SUBMIT" at bounding box center [378, 325] width 27 height 13
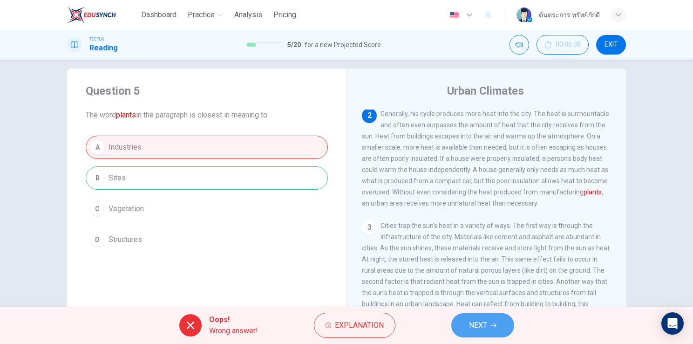
click at [483, 328] on span "NEXT" at bounding box center [478, 325] width 18 height 13
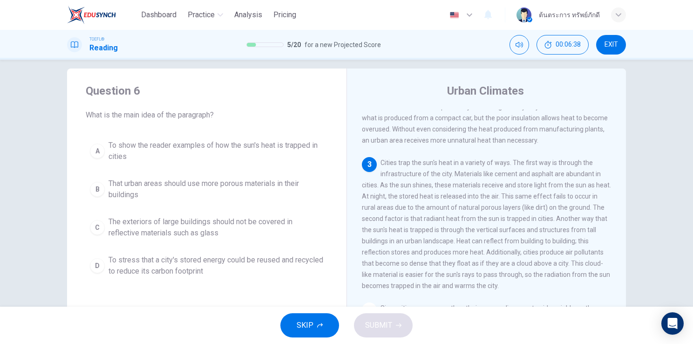
scroll to position [136, 0]
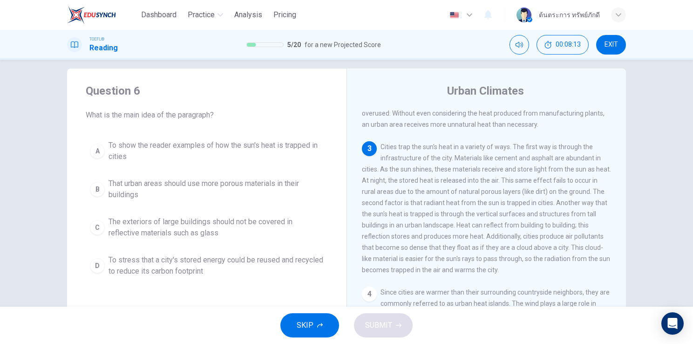
click at [229, 154] on span "To show the reader examples of how the sun's heat is trapped in cities" at bounding box center [216, 151] width 215 height 22
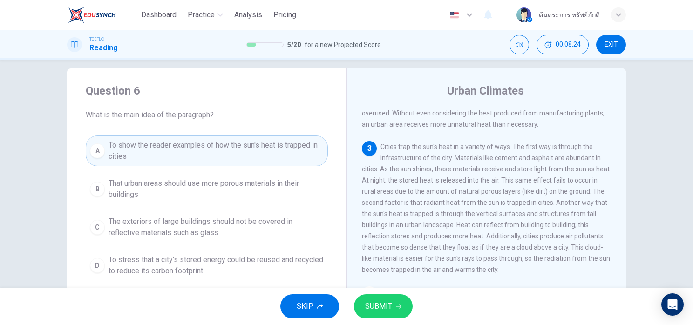
click at [191, 74] on div "Question 6 What is the main idea of the paragraph? A To show the reader example…" at bounding box center [207, 181] width 280 height 227
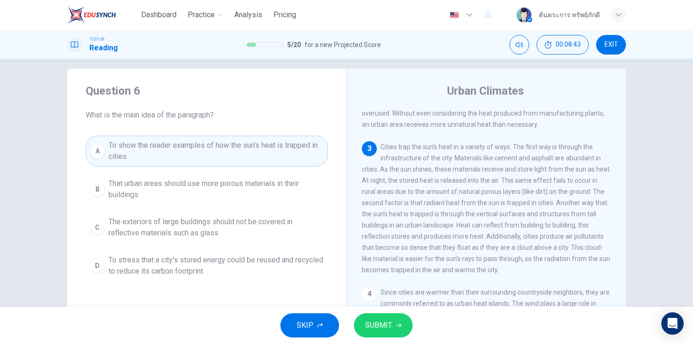
click at [395, 330] on button "SUBMIT" at bounding box center [383, 325] width 59 height 24
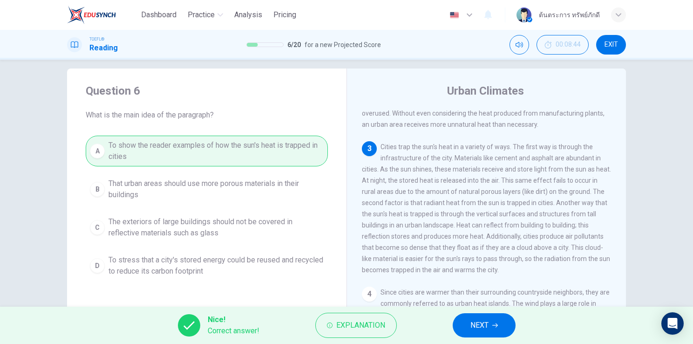
click at [485, 323] on span "NEXT" at bounding box center [480, 325] width 18 height 13
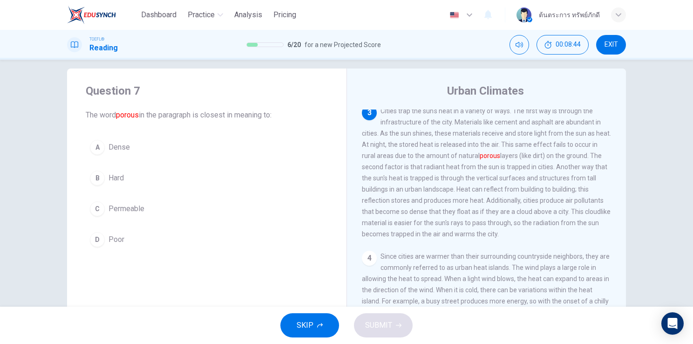
scroll to position [172, 0]
click at [139, 201] on button "C Permeable" at bounding box center [207, 208] width 242 height 23
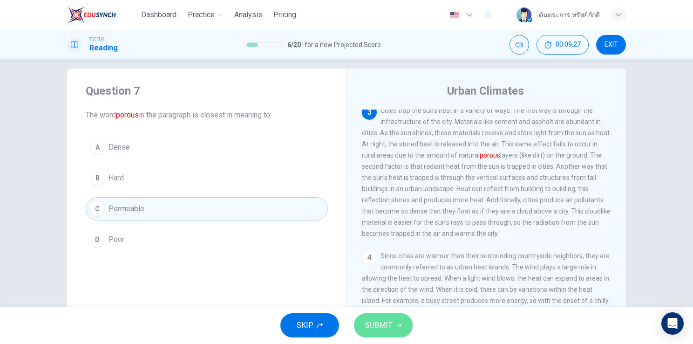
click at [389, 316] on button "SUBMIT" at bounding box center [383, 325] width 59 height 24
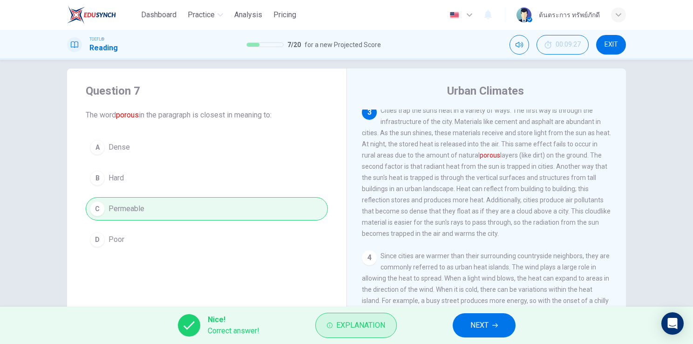
click at [387, 321] on button "Explanation" at bounding box center [356, 325] width 82 height 25
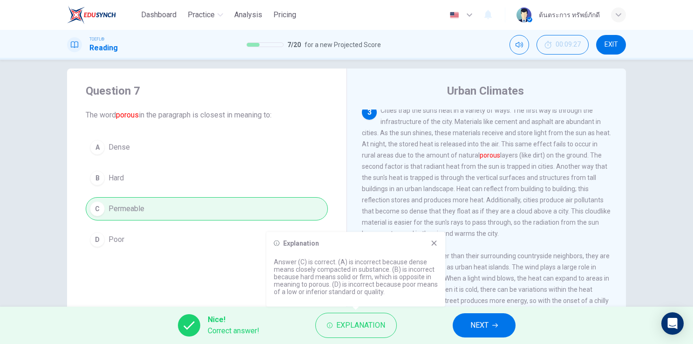
click at [435, 242] on icon at bounding box center [434, 242] width 5 height 5
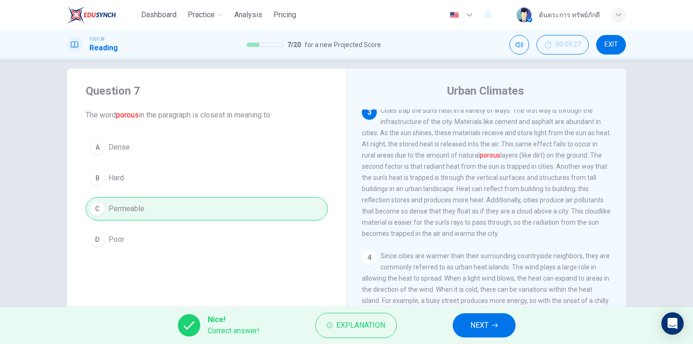
click at [473, 324] on span "NEXT" at bounding box center [480, 325] width 18 height 13
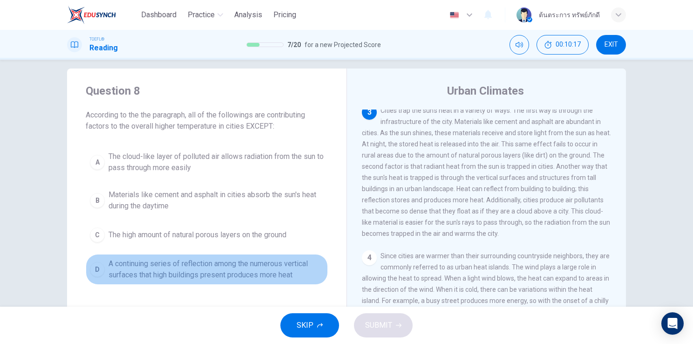
click at [227, 278] on span "A continuing series of reflection among the numerous vertical surfaces that hig…" at bounding box center [216, 269] width 215 height 22
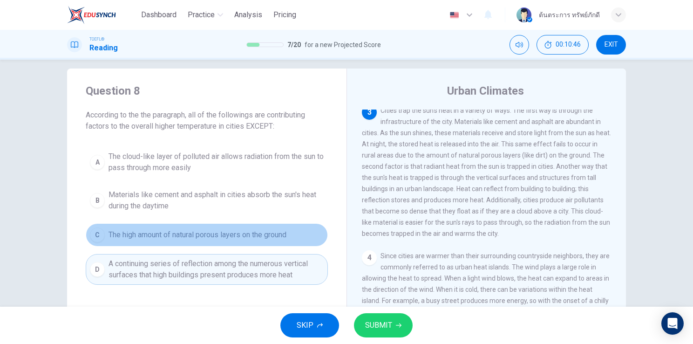
click at [231, 239] on span "The high amount of natural porous layers on the ground" at bounding box center [198, 234] width 178 height 11
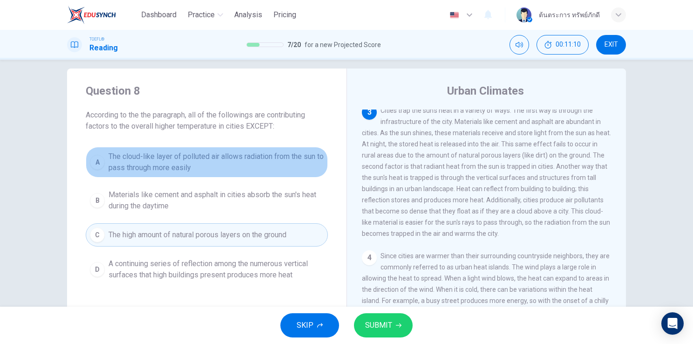
click at [262, 167] on span "The cloud-like layer of polluted air allows radiation from the sun to pass thro…" at bounding box center [216, 162] width 215 height 22
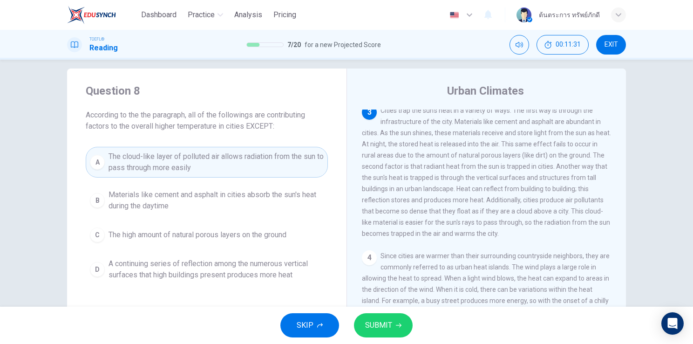
click at [396, 322] on icon "button" at bounding box center [399, 325] width 6 height 6
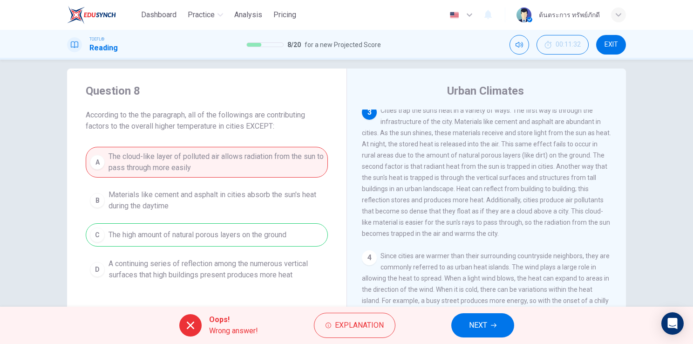
click at [492, 331] on button "NEXT" at bounding box center [482, 325] width 63 height 24
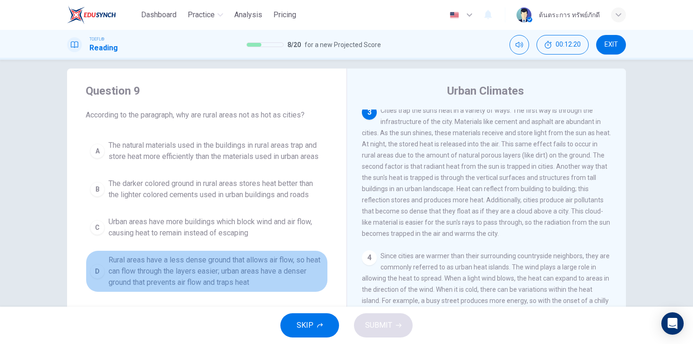
click at [261, 274] on span "Rural areas have a less dense ground that allows air flow, so heat can flow thr…" at bounding box center [216, 271] width 215 height 34
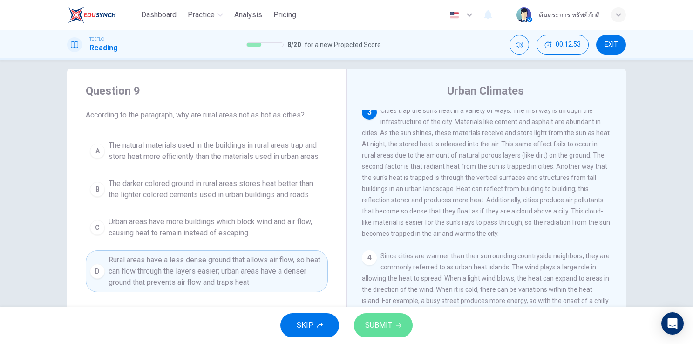
click at [369, 330] on span "SUBMIT" at bounding box center [378, 325] width 27 height 13
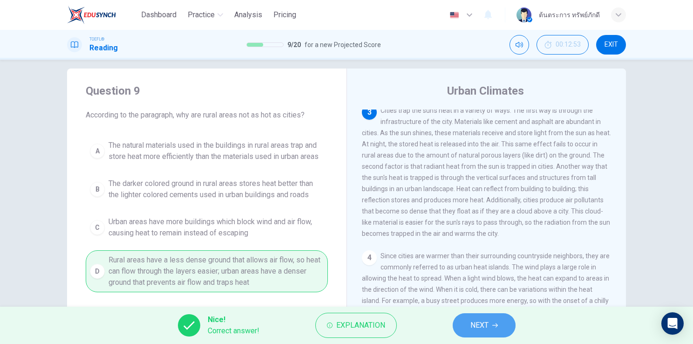
click at [470, 334] on button "NEXT" at bounding box center [484, 325] width 63 height 24
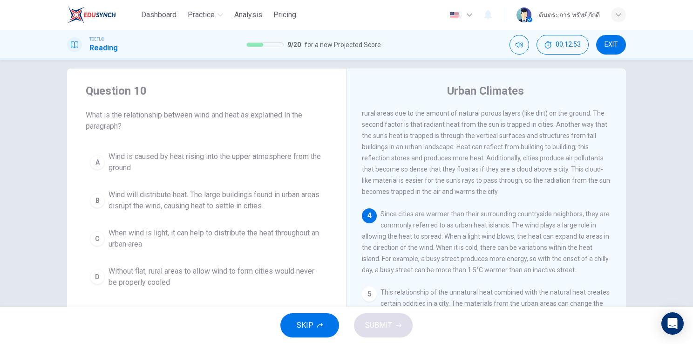
scroll to position [217, 0]
click at [275, 163] on span "Wind is caused by heat rising into the upper atmosphere from the ground" at bounding box center [216, 162] width 215 height 22
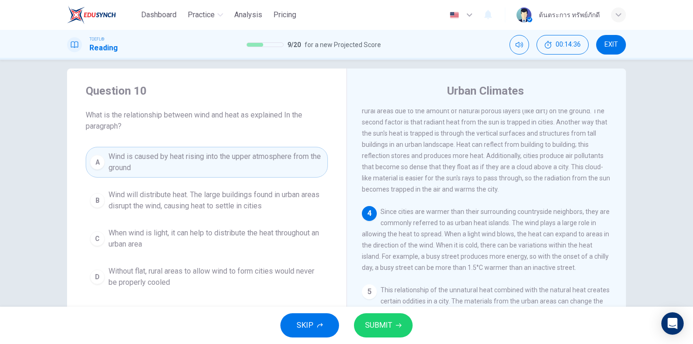
click at [378, 332] on button "SUBMIT" at bounding box center [383, 325] width 59 height 24
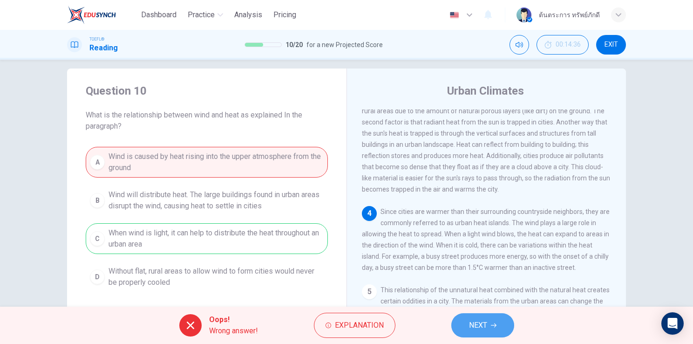
click at [473, 326] on span "NEXT" at bounding box center [478, 325] width 18 height 13
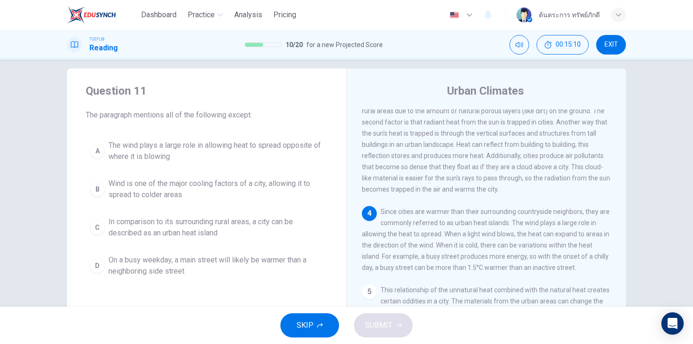
click at [258, 263] on span "On a busy weekday, a main street will likely be warmer than a neighboring side …" at bounding box center [216, 265] width 215 height 22
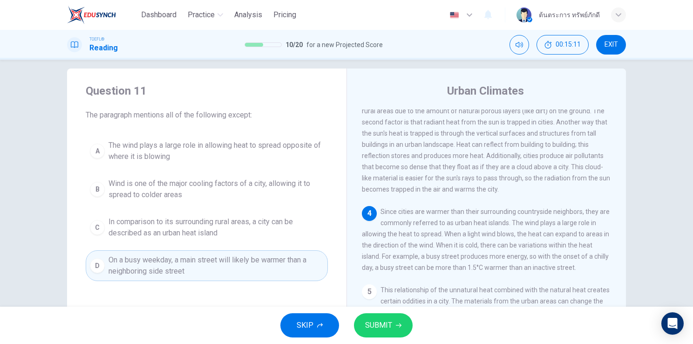
click at [362, 331] on button "SUBMIT" at bounding box center [383, 325] width 59 height 24
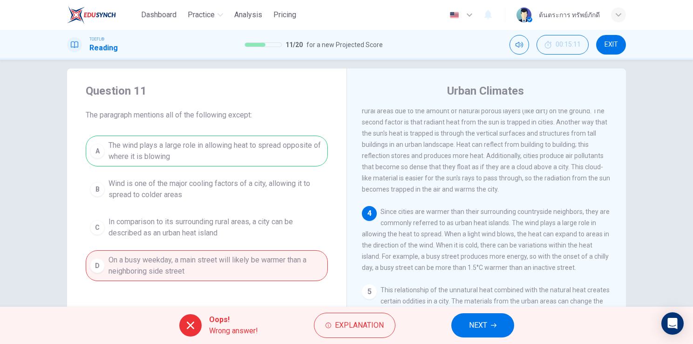
click at [486, 317] on button "NEXT" at bounding box center [482, 325] width 63 height 24
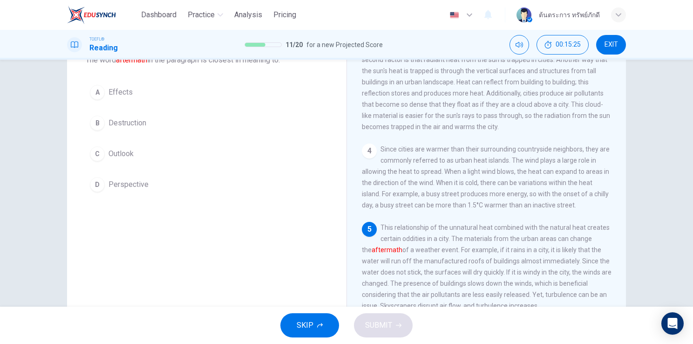
scroll to position [63, 0]
click at [111, 85] on button "A Effects" at bounding box center [207, 93] width 242 height 23
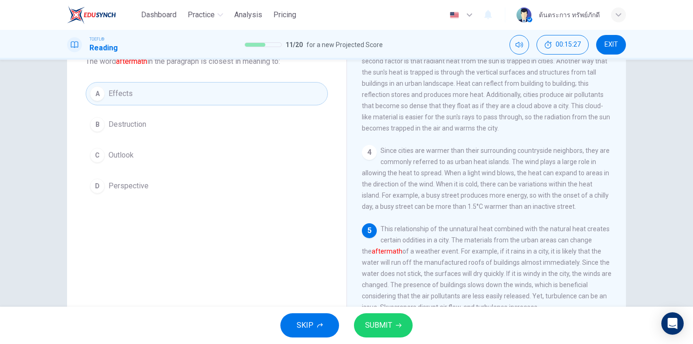
click at [381, 325] on span "SUBMIT" at bounding box center [378, 325] width 27 height 13
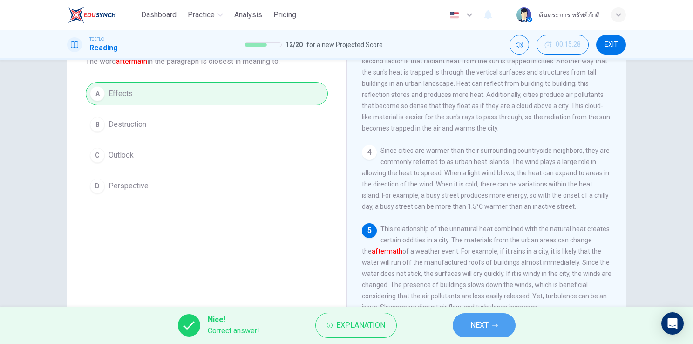
click at [485, 328] on span "NEXT" at bounding box center [480, 325] width 18 height 13
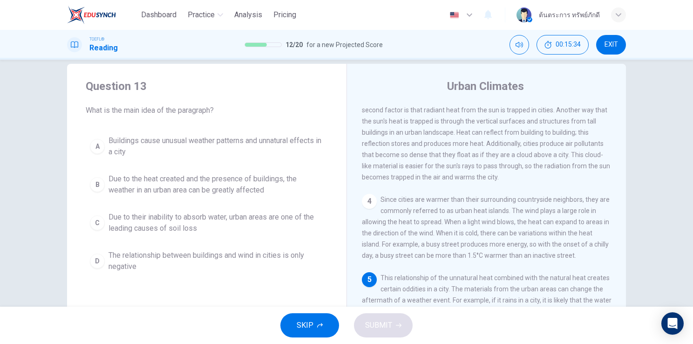
scroll to position [21, 0]
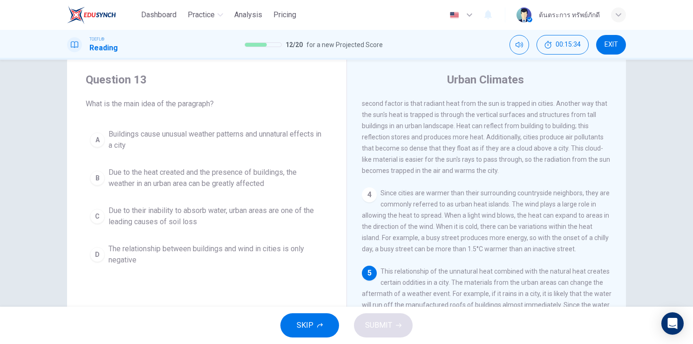
click at [269, 246] on span "The relationship between buildings and wind in cities is only negative" at bounding box center [216, 254] width 215 height 22
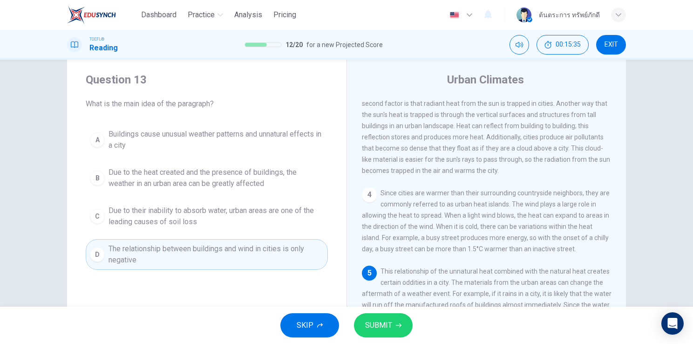
click at [391, 332] on button "SUBMIT" at bounding box center [383, 325] width 59 height 24
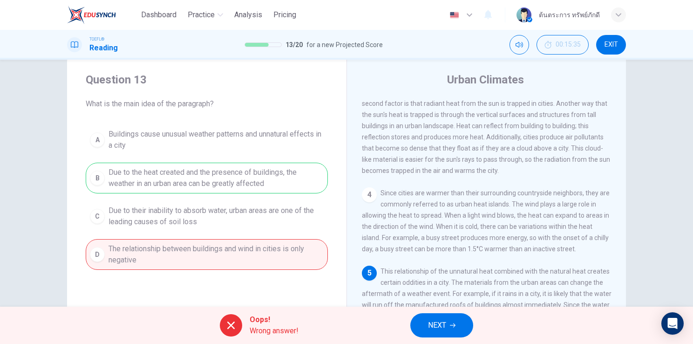
click at [457, 335] on button "NEXT" at bounding box center [441, 325] width 63 height 24
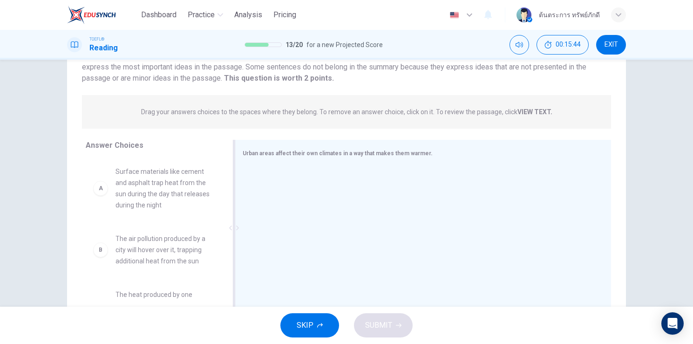
scroll to position [80, 0]
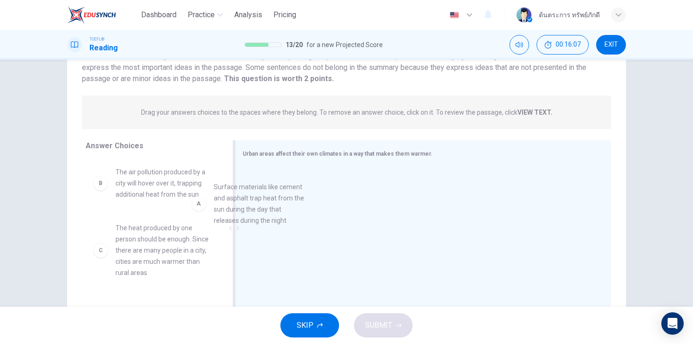
drag, startPoint x: 169, startPoint y: 206, endPoint x: 278, endPoint y: 222, distance: 110.2
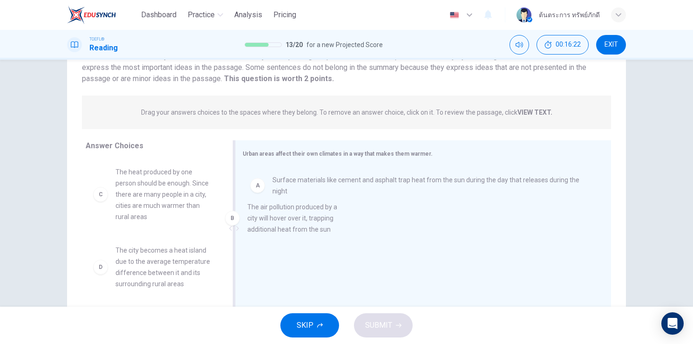
drag, startPoint x: 172, startPoint y: 190, endPoint x: 329, endPoint y: 235, distance: 163.8
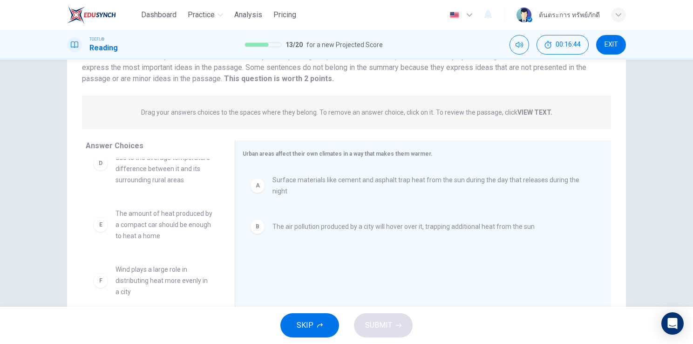
scroll to position [106, 0]
click at [186, 278] on span "Wind plays a large role in distributing heat more evenly in a city" at bounding box center [164, 278] width 97 height 34
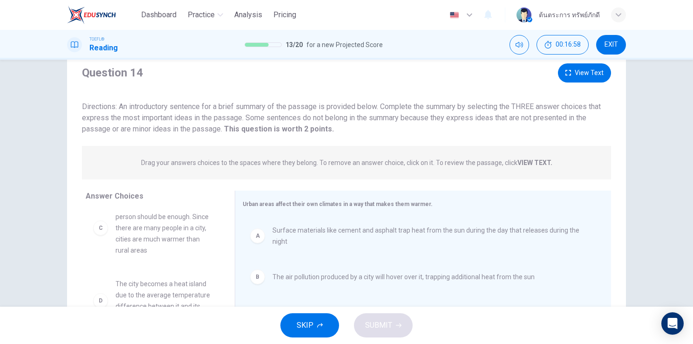
scroll to position [0, 0]
click at [257, 234] on div "A" at bounding box center [257, 235] width 15 height 15
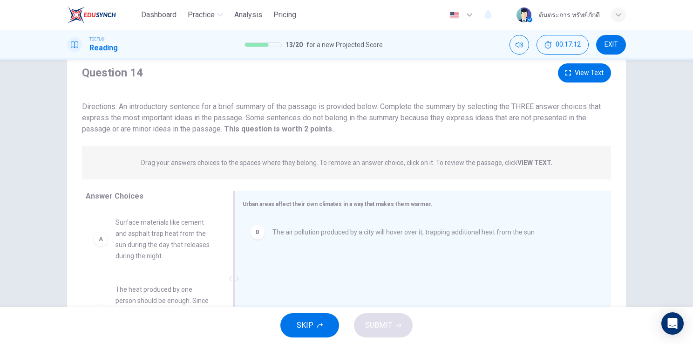
click at [255, 239] on div "B" at bounding box center [257, 232] width 15 height 15
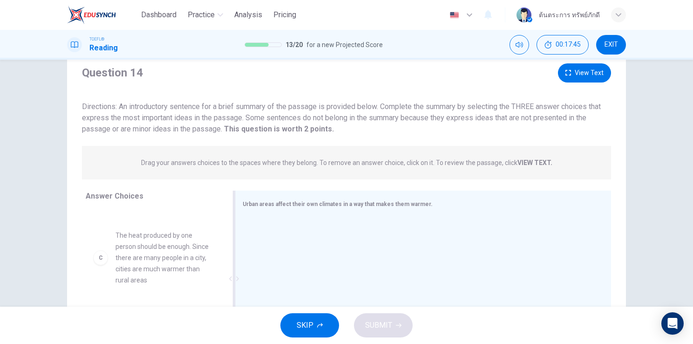
scroll to position [110, 0]
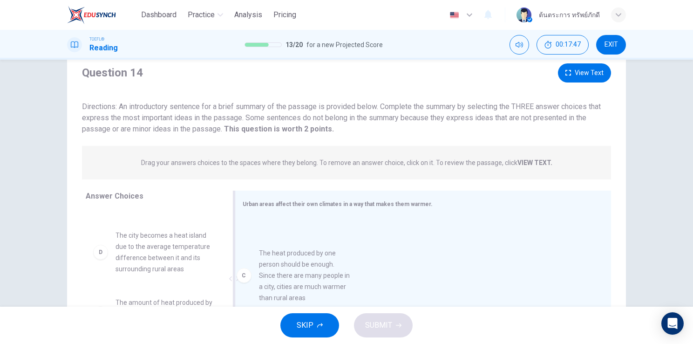
drag, startPoint x: 171, startPoint y: 260, endPoint x: 328, endPoint y: 283, distance: 158.2
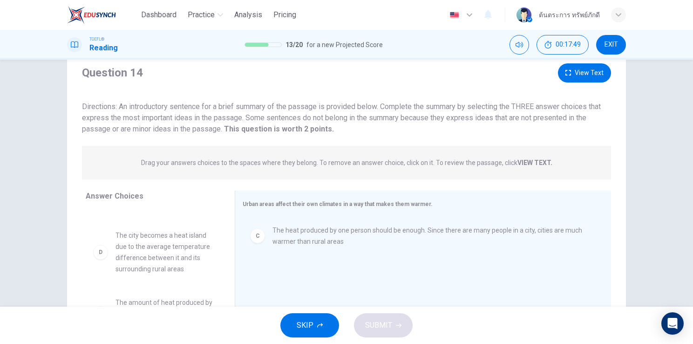
scroll to position [0, 0]
drag, startPoint x: 155, startPoint y: 231, endPoint x: 303, endPoint y: 278, distance: 156.0
drag, startPoint x: 175, startPoint y: 255, endPoint x: 255, endPoint y: 263, distance: 80.1
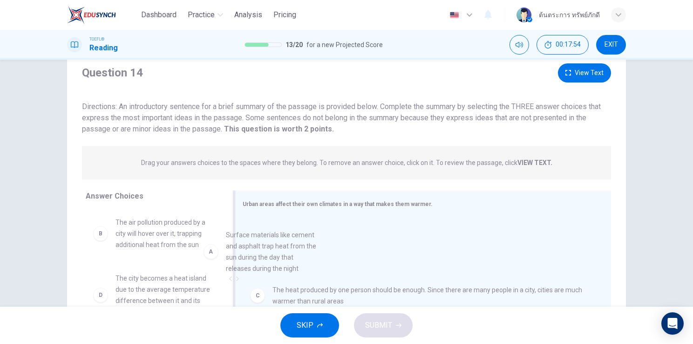
drag, startPoint x: 134, startPoint y: 238, endPoint x: 257, endPoint y: 254, distance: 124.1
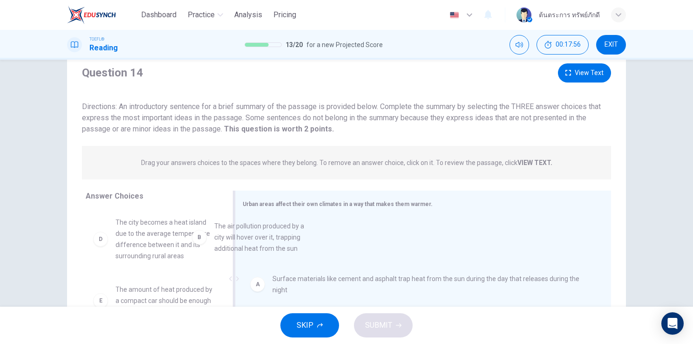
drag, startPoint x: 178, startPoint y: 241, endPoint x: 302, endPoint y: 252, distance: 123.9
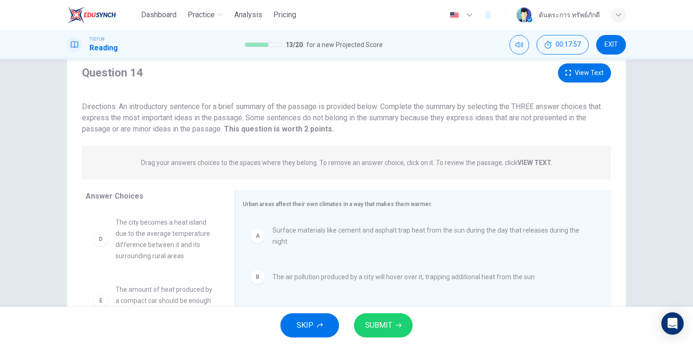
click at [391, 325] on span "SUBMIT" at bounding box center [378, 325] width 27 height 13
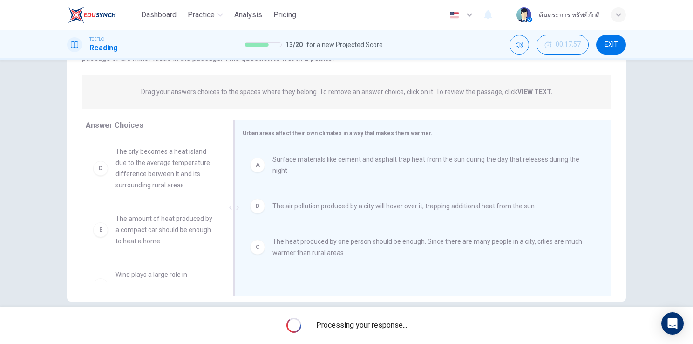
scroll to position [104, 0]
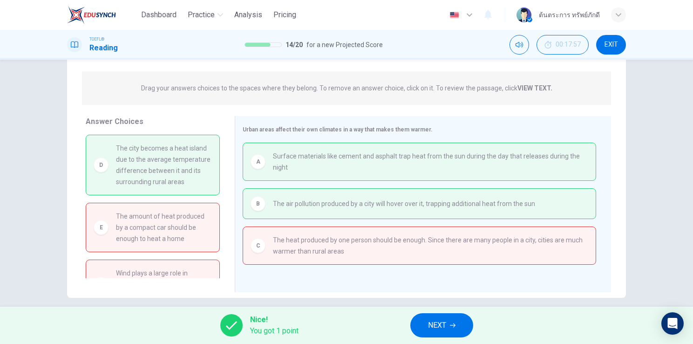
click at [451, 325] on icon "button" at bounding box center [453, 325] width 6 height 6
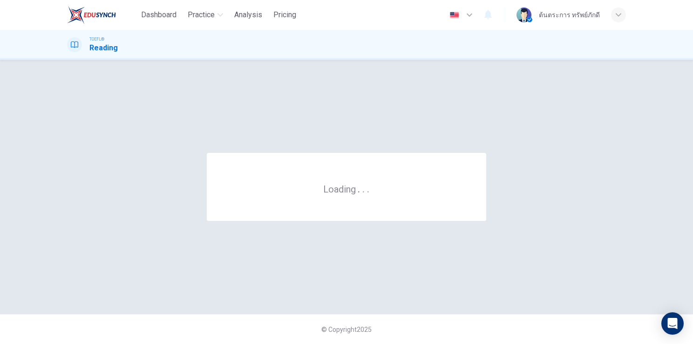
scroll to position [0, 0]
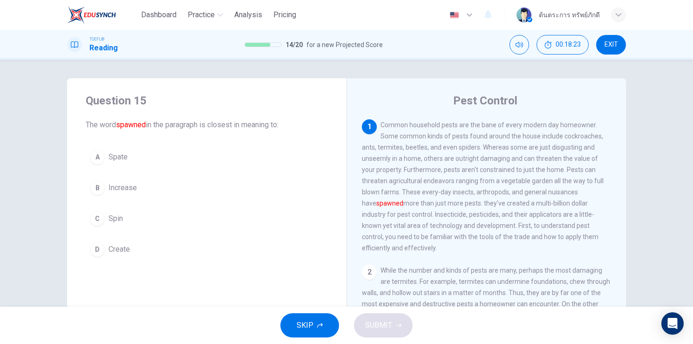
click at [147, 189] on button "B Increase" at bounding box center [207, 187] width 242 height 23
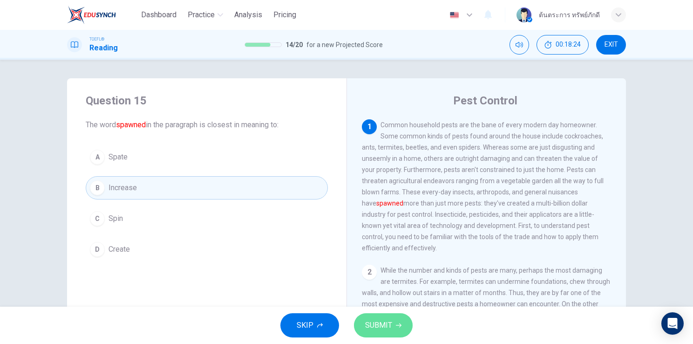
click at [366, 325] on span "SUBMIT" at bounding box center [378, 325] width 27 height 13
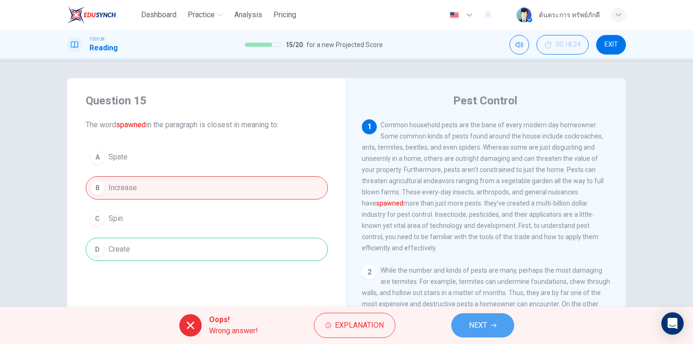
click at [494, 329] on button "NEXT" at bounding box center [482, 325] width 63 height 24
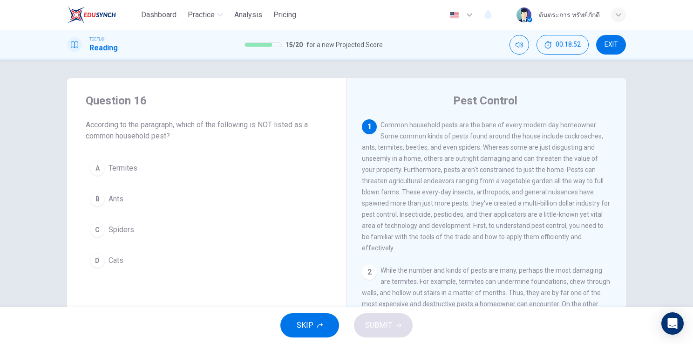
click at [108, 267] on button "D Cats" at bounding box center [207, 260] width 242 height 23
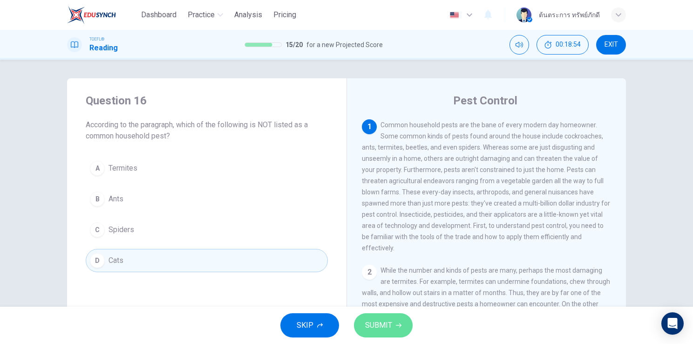
click at [383, 318] on button "SUBMIT" at bounding box center [383, 325] width 59 height 24
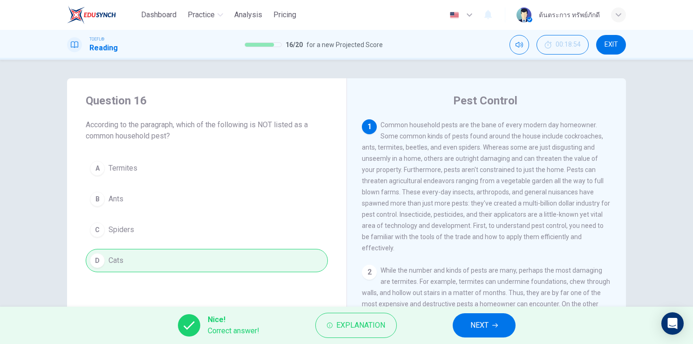
click at [492, 331] on button "NEXT" at bounding box center [484, 325] width 63 height 24
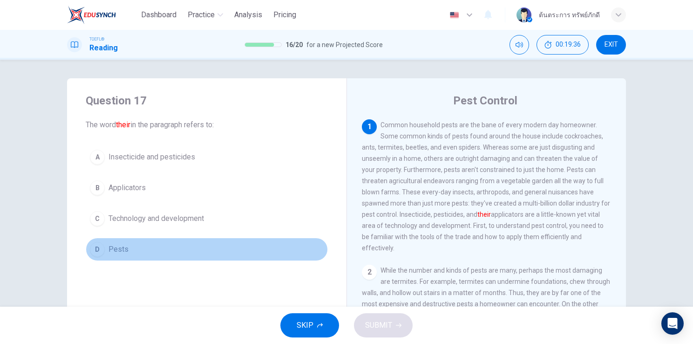
click at [138, 243] on button "D Pests" at bounding box center [207, 249] width 242 height 23
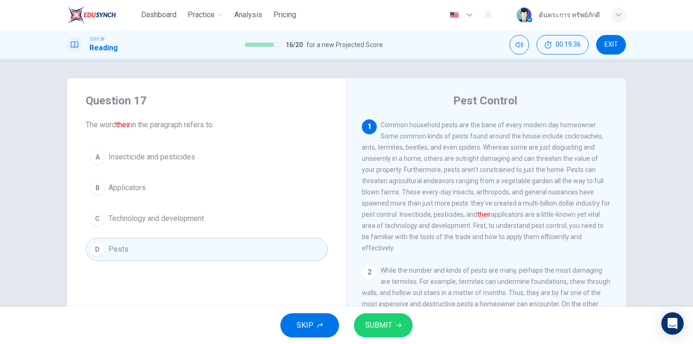
click at [394, 322] on button "SUBMIT" at bounding box center [383, 325] width 59 height 24
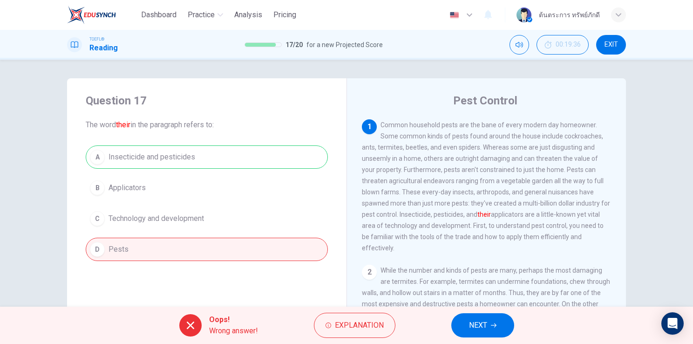
click at [492, 327] on icon "button" at bounding box center [494, 325] width 6 height 6
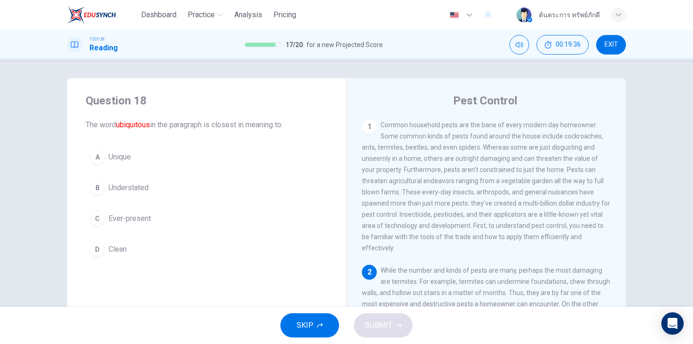
scroll to position [102, 0]
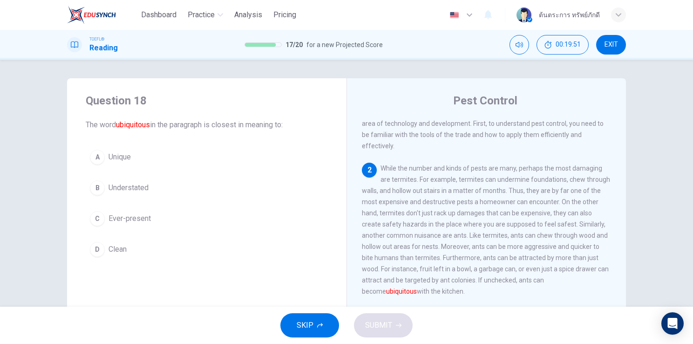
click at [141, 217] on span "Ever-present" at bounding box center [130, 218] width 42 height 11
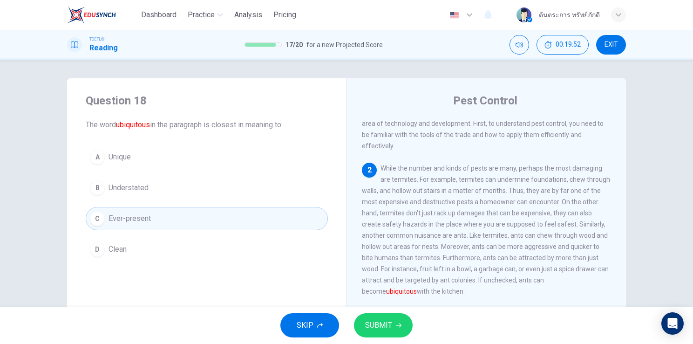
click at [388, 329] on span "SUBMIT" at bounding box center [378, 325] width 27 height 13
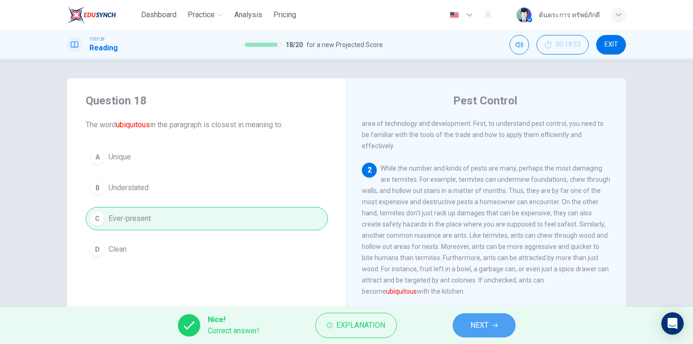
click at [478, 332] on button "NEXT" at bounding box center [484, 325] width 63 height 24
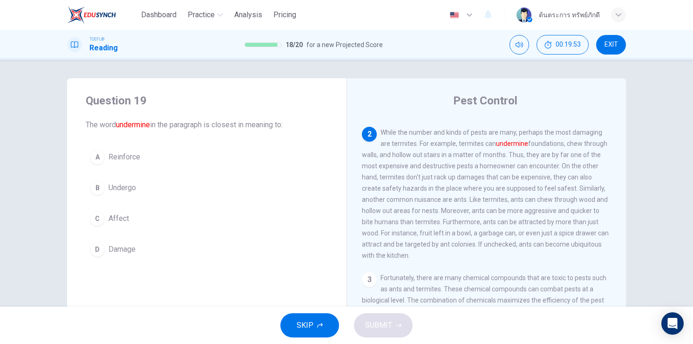
scroll to position [138, 0]
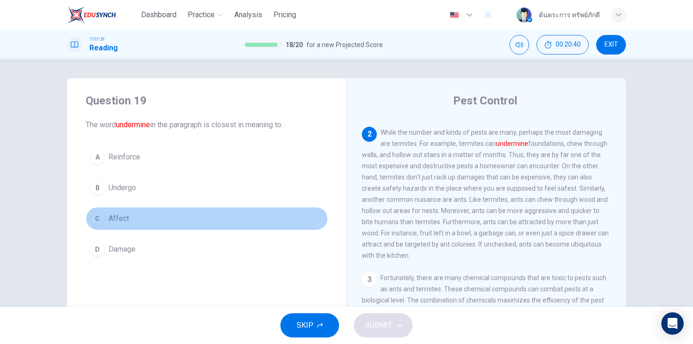
click at [125, 225] on button "C Affect" at bounding box center [207, 218] width 242 height 23
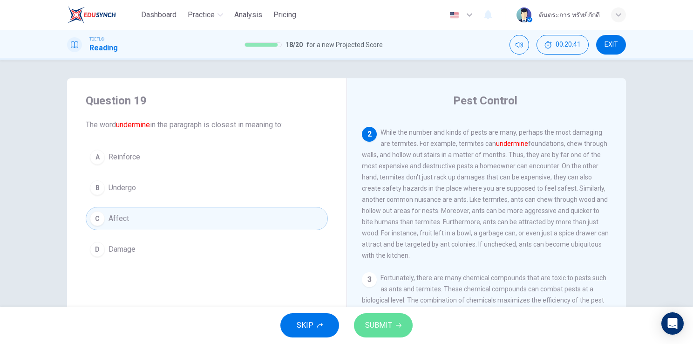
click at [364, 326] on button "SUBMIT" at bounding box center [383, 325] width 59 height 24
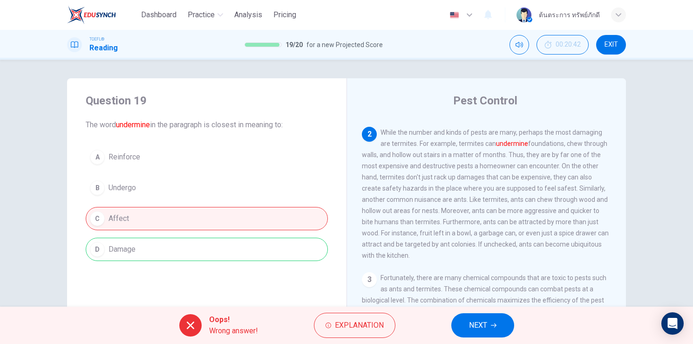
click at [497, 325] on button "NEXT" at bounding box center [482, 325] width 63 height 24
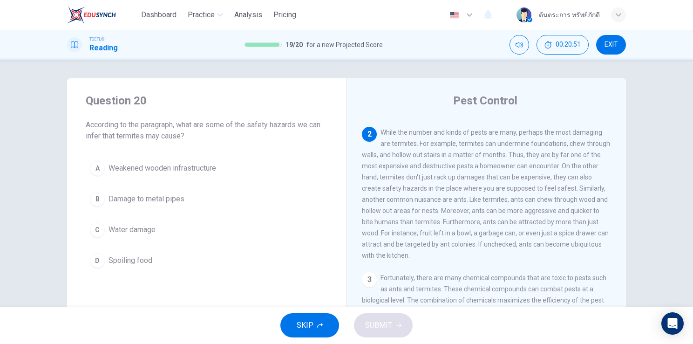
click at [138, 209] on button "B Damage to metal pipes" at bounding box center [207, 198] width 242 height 23
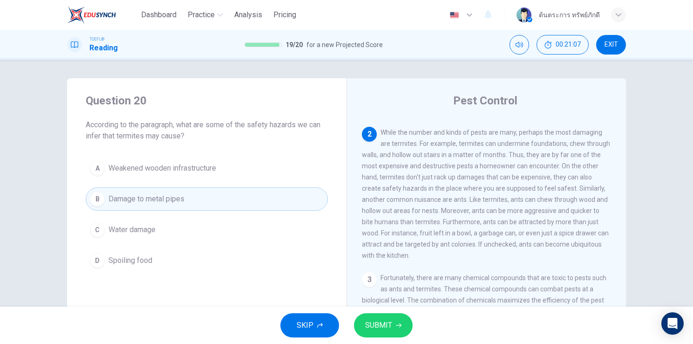
click at [380, 327] on span "SUBMIT" at bounding box center [378, 325] width 27 height 13
